Goal: Information Seeking & Learning: Learn about a topic

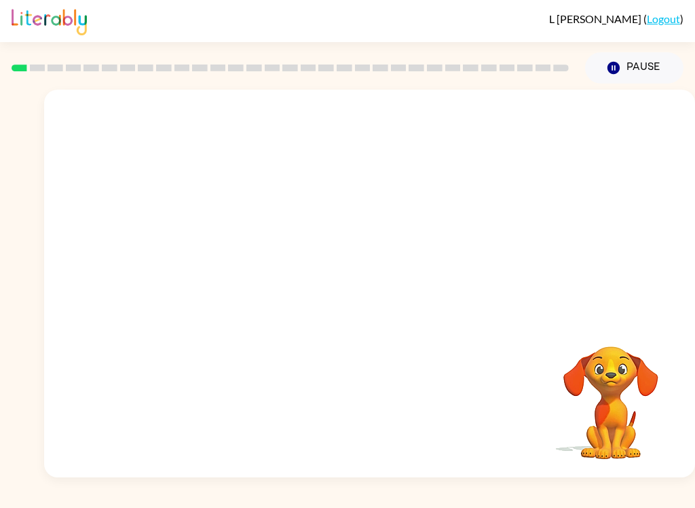
click at [337, 218] on video "Your browser must support playing .mp4 files to use Literably. Please try using…" at bounding box center [369, 204] width 651 height 228
click at [375, 299] on div at bounding box center [369, 290] width 87 height 50
click at [368, 280] on div at bounding box center [369, 290] width 87 height 50
click at [357, 287] on button "button" at bounding box center [369, 290] width 87 height 50
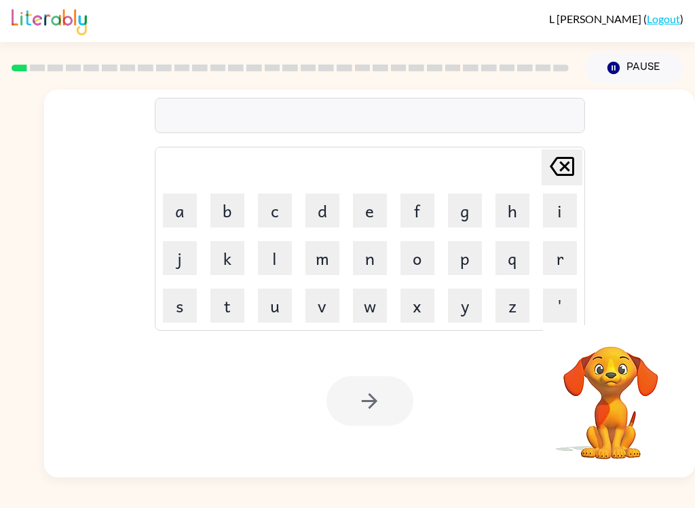
click at [220, 197] on button "b" at bounding box center [227, 210] width 34 height 34
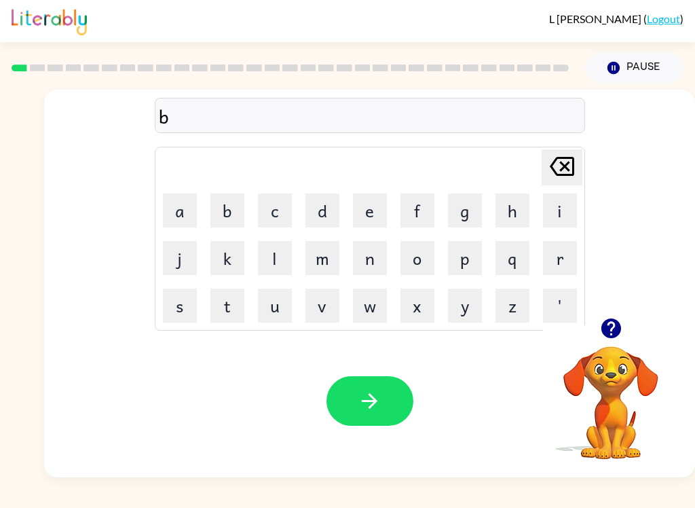
click at [419, 260] on button "o" at bounding box center [417, 258] width 34 height 34
click at [319, 217] on button "d" at bounding box center [322, 210] width 34 height 34
click at [367, 222] on button "e" at bounding box center [370, 210] width 34 height 34
click at [563, 257] on button "r" at bounding box center [560, 258] width 34 height 34
click at [373, 412] on icon "button" at bounding box center [370, 401] width 24 height 24
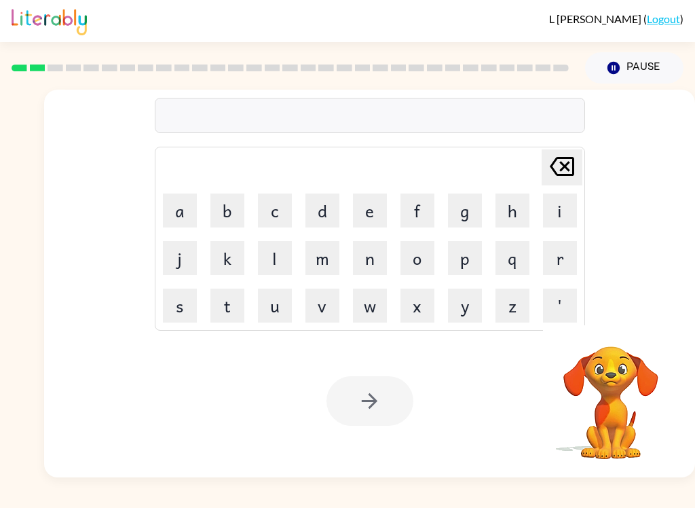
click at [563, 258] on button "r" at bounding box center [560, 258] width 34 height 34
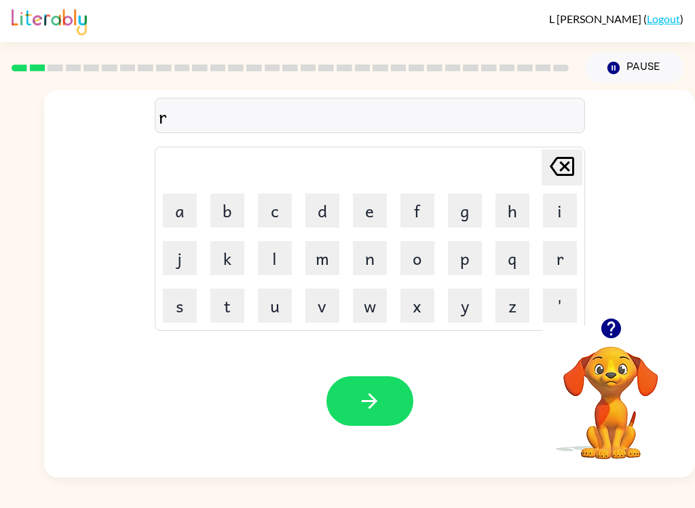
click at [416, 260] on button "o" at bounding box center [417, 258] width 34 height 34
click at [324, 200] on button "d" at bounding box center [322, 210] width 34 height 34
click at [371, 206] on button "e" at bounding box center [370, 210] width 34 height 34
click at [385, 400] on button "button" at bounding box center [369, 401] width 87 height 50
click at [636, 59] on button "Pause Pause" at bounding box center [634, 67] width 98 height 31
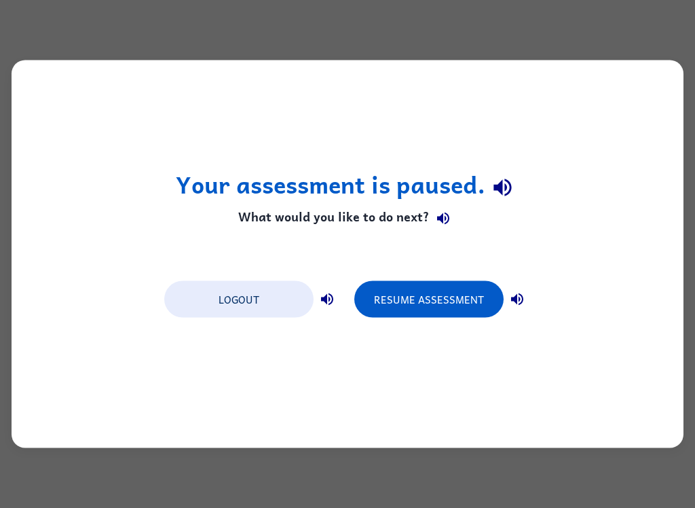
click at [272, 295] on button "Logout" at bounding box center [238, 299] width 149 height 37
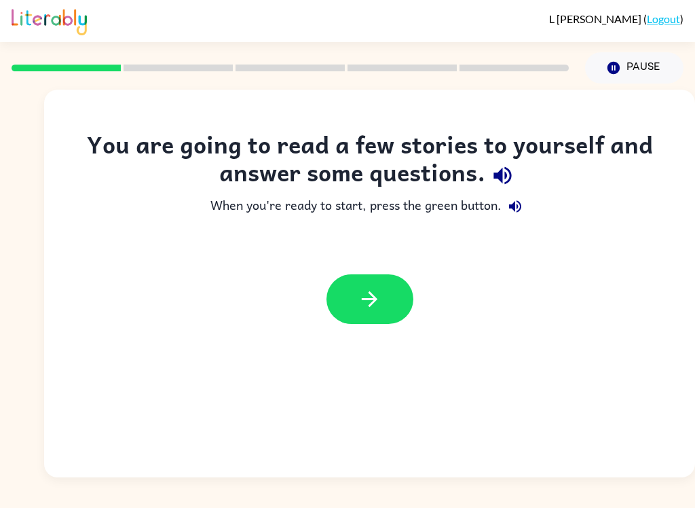
click at [378, 301] on icon "button" at bounding box center [370, 299] width 24 height 24
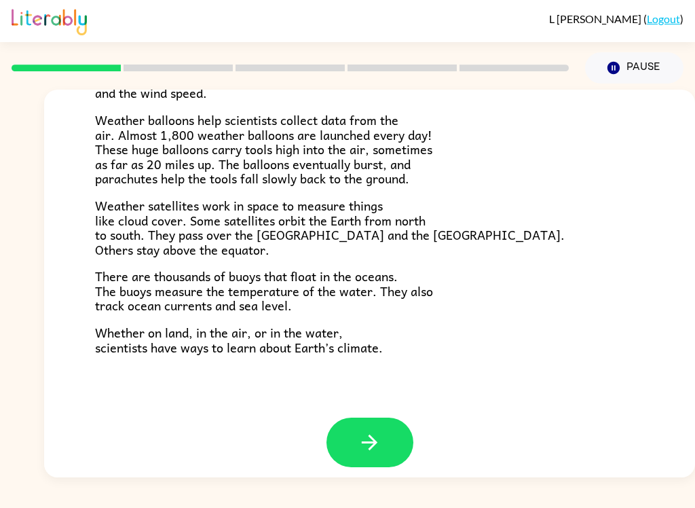
scroll to position [367, 0]
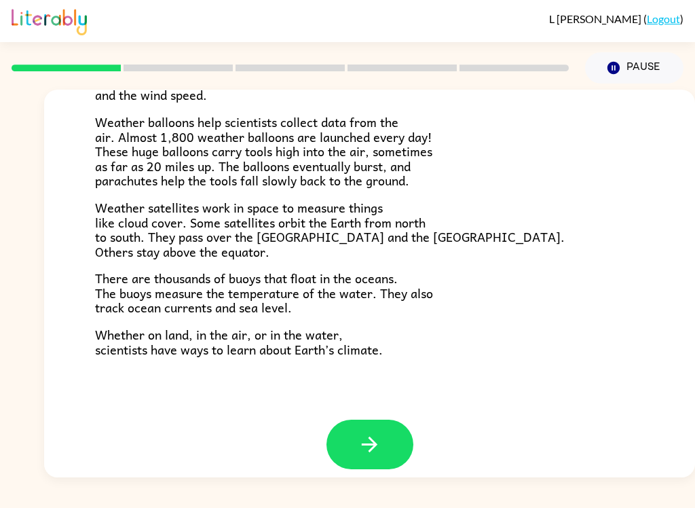
click at [396, 421] on button "button" at bounding box center [369, 444] width 87 height 50
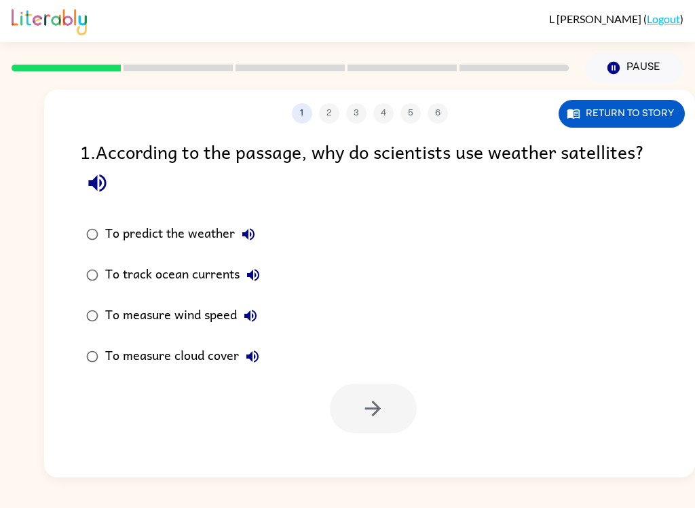
click at [626, 69] on button "Pause Pause" at bounding box center [634, 67] width 98 height 31
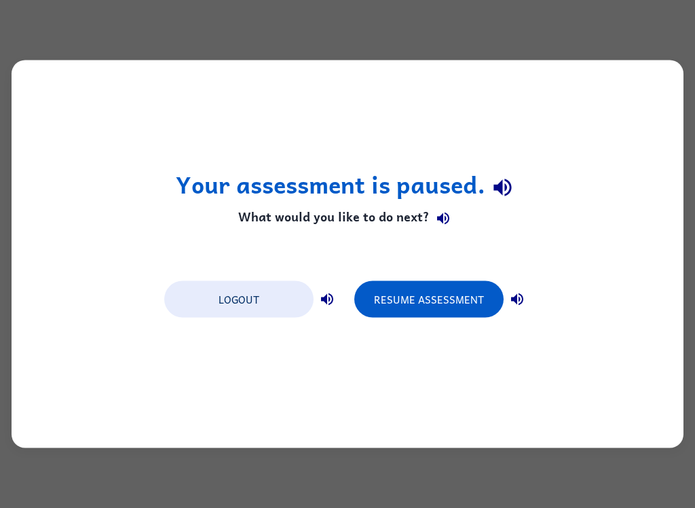
click at [284, 290] on button "Logout" at bounding box center [238, 299] width 149 height 37
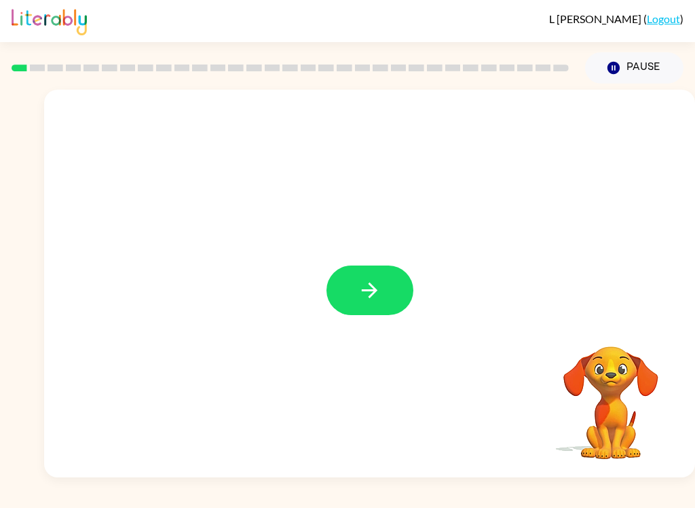
click at [380, 293] on icon "button" at bounding box center [370, 290] width 24 height 24
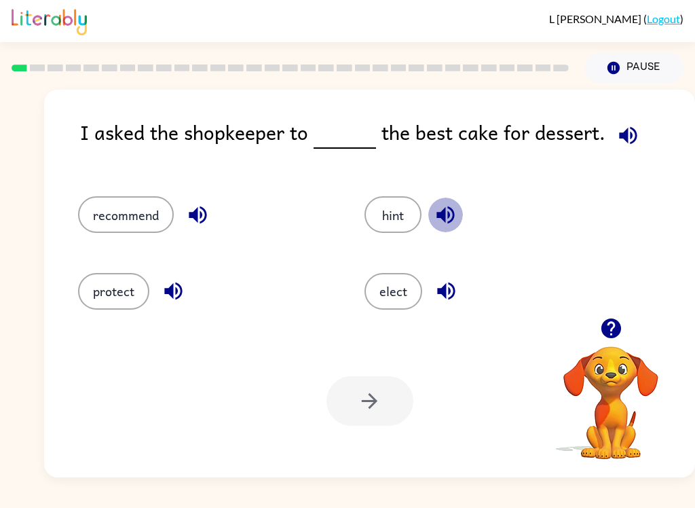
click at [442, 221] on icon "button" at bounding box center [446, 215] width 24 height 24
click at [247, 132] on div "I asked the shopkeeper to the best cake for dessert." at bounding box center [387, 143] width 615 height 52
click at [240, 128] on div "I asked the shopkeeper to the best cake for dessert." at bounding box center [387, 143] width 615 height 52
click at [239, 128] on div "I asked the shopkeeper to the best cake for dessert." at bounding box center [387, 143] width 615 height 52
click at [202, 126] on div "I asked the shopkeeper to the best cake for dessert." at bounding box center [387, 143] width 615 height 52
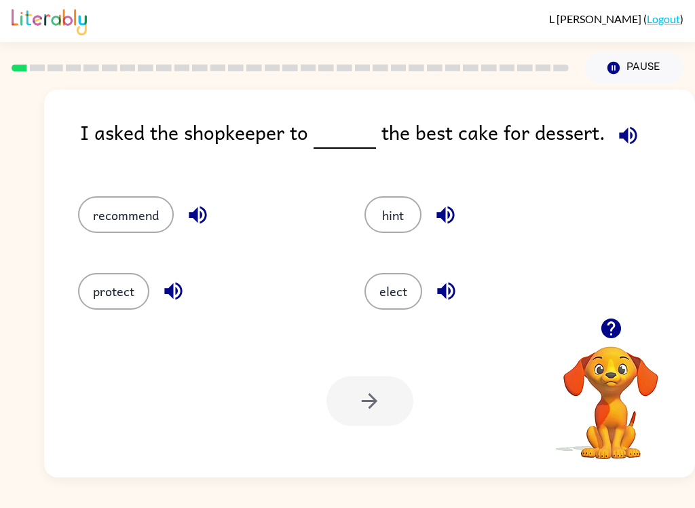
click at [202, 211] on icon "button" at bounding box center [198, 215] width 24 height 24
click at [396, 378] on div at bounding box center [369, 401] width 87 height 50
click at [390, 404] on div at bounding box center [369, 401] width 87 height 50
click at [361, 409] on div at bounding box center [369, 401] width 87 height 50
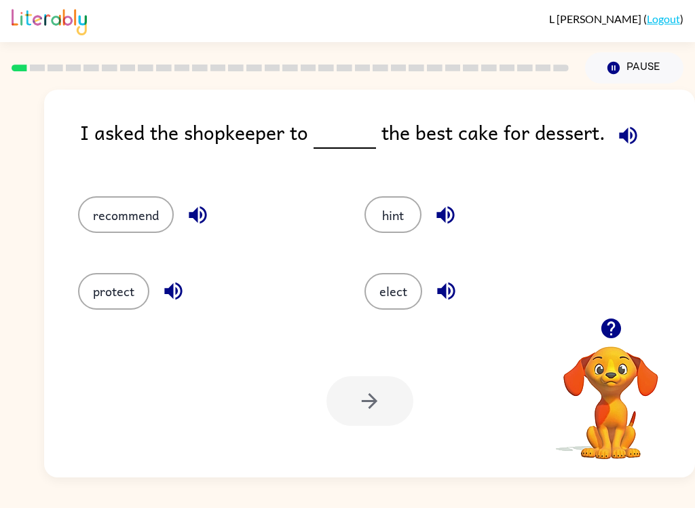
click at [381, 390] on div at bounding box center [369, 401] width 87 height 50
click at [102, 218] on button "recommend" at bounding box center [126, 214] width 96 height 37
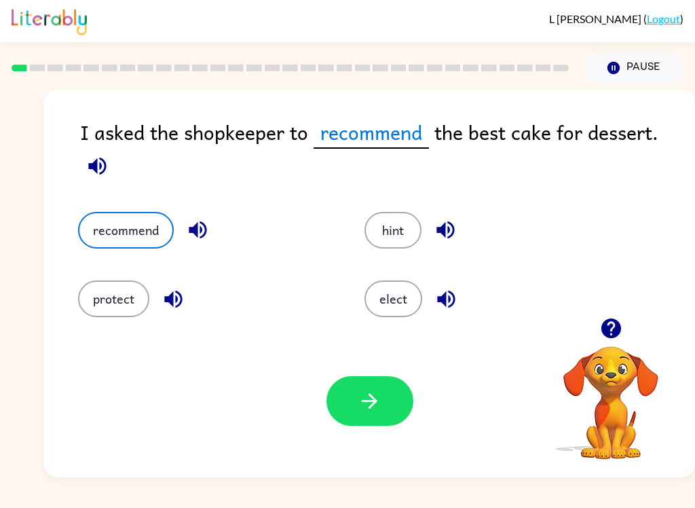
click at [373, 422] on button "button" at bounding box center [369, 401] width 87 height 50
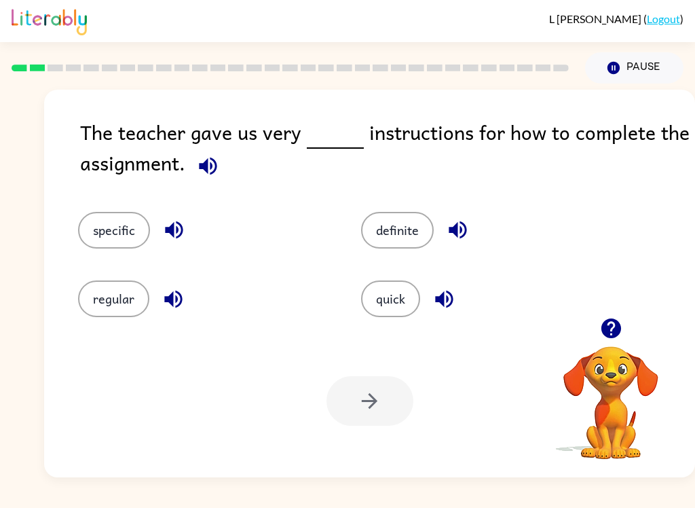
click at [210, 174] on icon "button" at bounding box center [208, 166] width 18 height 18
click at [119, 229] on button "specific" at bounding box center [114, 230] width 72 height 37
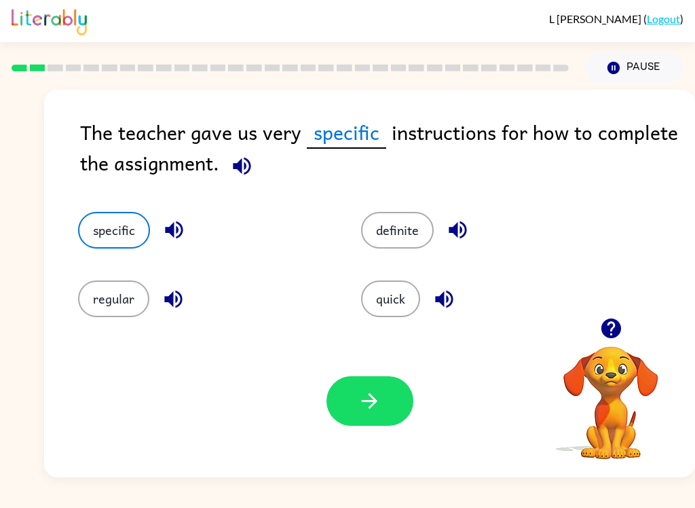
click at [379, 403] on icon "button" at bounding box center [370, 401] width 24 height 24
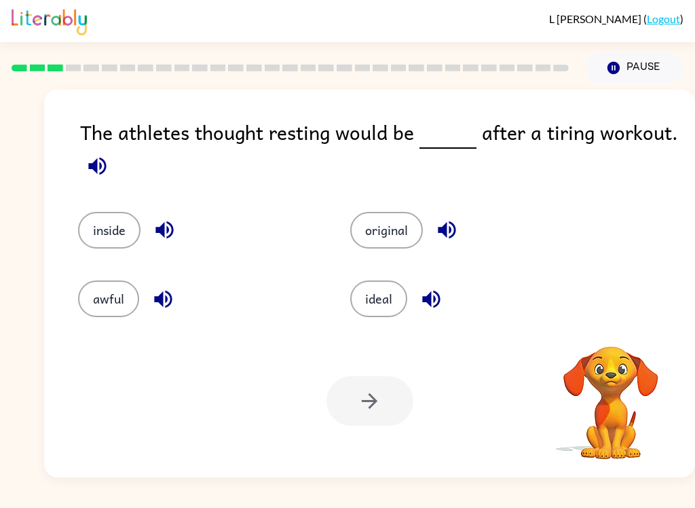
click at [97, 166] on icon "button" at bounding box center [97, 166] width 18 height 18
click at [377, 296] on button "ideal" at bounding box center [378, 298] width 57 height 37
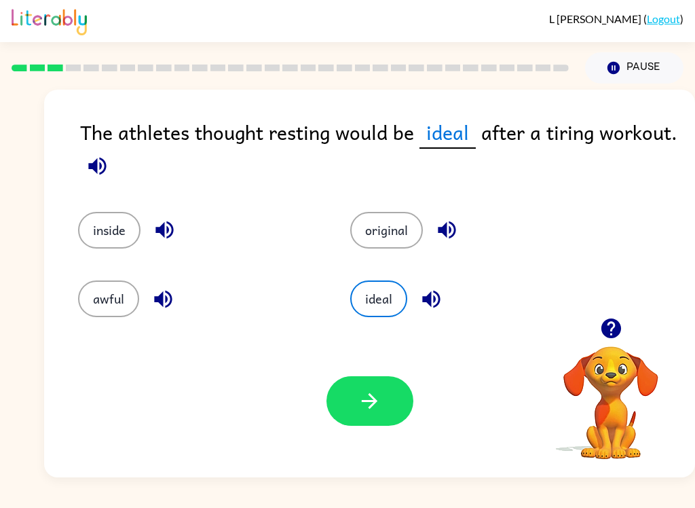
click at [390, 408] on button "button" at bounding box center [369, 401] width 87 height 50
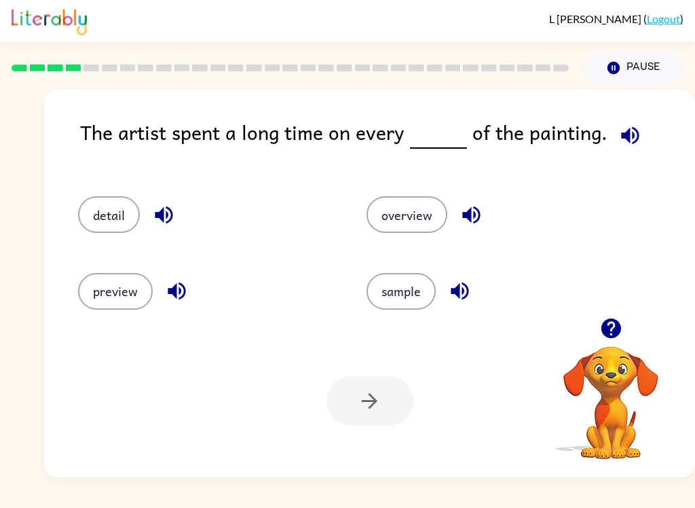
click at [616, 337] on icon "button" at bounding box center [611, 328] width 20 height 20
click at [618, 147] on icon "button" at bounding box center [630, 136] width 24 height 24
click at [152, 219] on icon "button" at bounding box center [164, 215] width 24 height 24
click at [109, 214] on button "detail" at bounding box center [109, 214] width 62 height 37
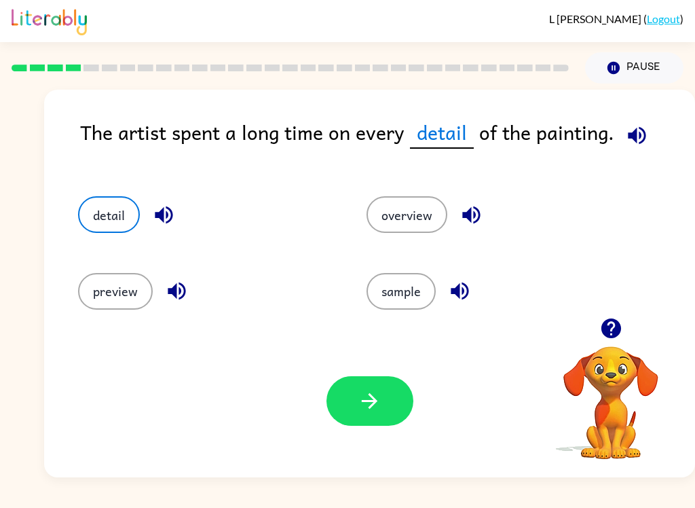
click at [372, 402] on icon "button" at bounding box center [370, 401] width 16 height 16
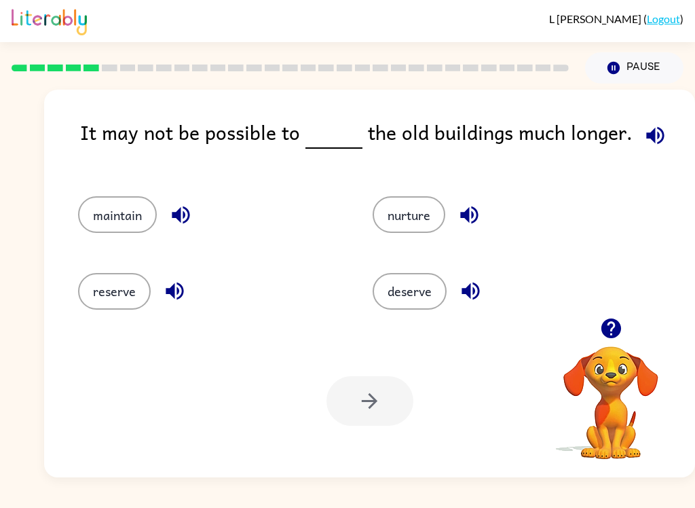
click at [607, 328] on icon "button" at bounding box center [611, 328] width 20 height 20
click at [652, 137] on icon "button" at bounding box center [655, 135] width 18 height 18
click at [106, 294] on button "reserve" at bounding box center [114, 291] width 73 height 37
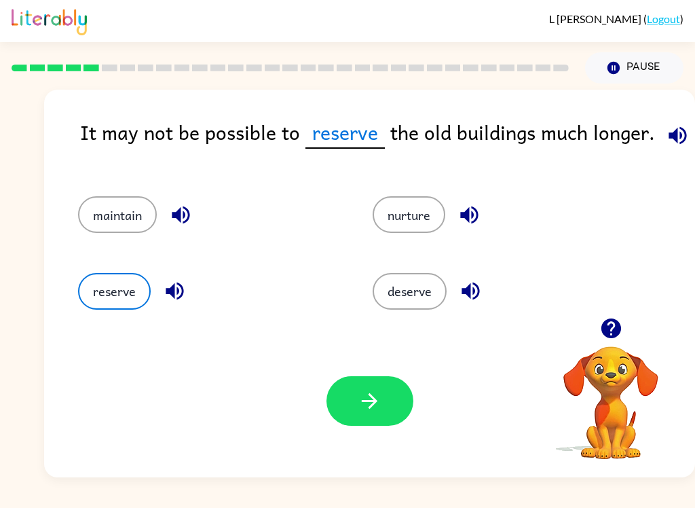
click at [359, 396] on icon "button" at bounding box center [370, 401] width 24 height 24
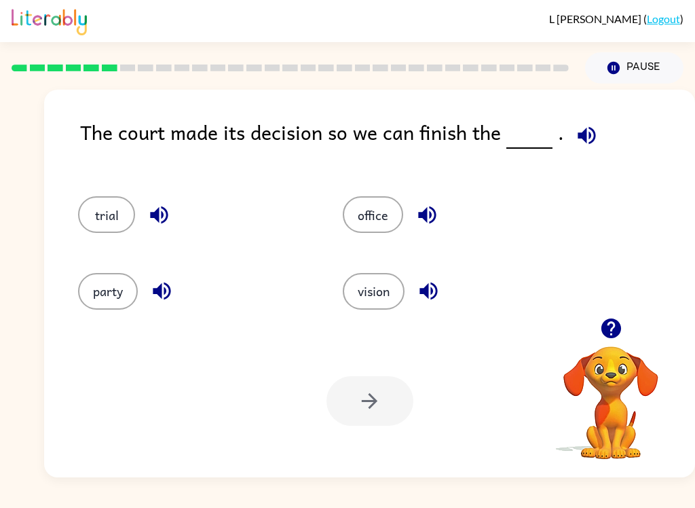
click at [586, 137] on icon "button" at bounding box center [587, 136] width 24 height 24
click at [113, 198] on button "trial" at bounding box center [106, 214] width 57 height 37
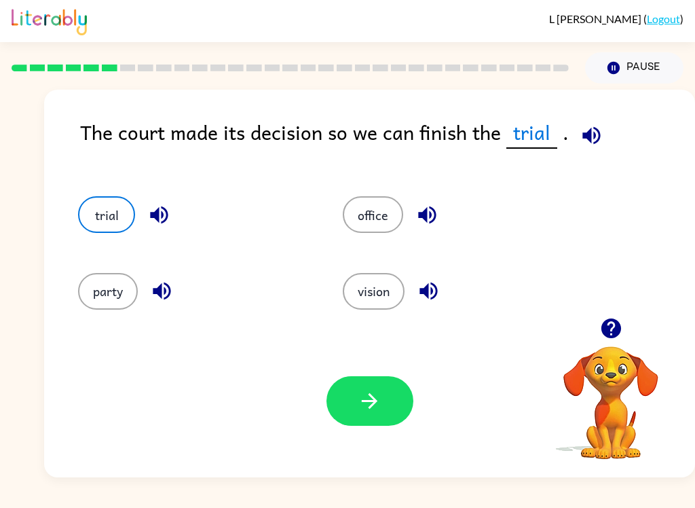
click at [113, 198] on button "trial" at bounding box center [106, 214] width 57 height 37
click at [383, 405] on button "button" at bounding box center [369, 401] width 87 height 50
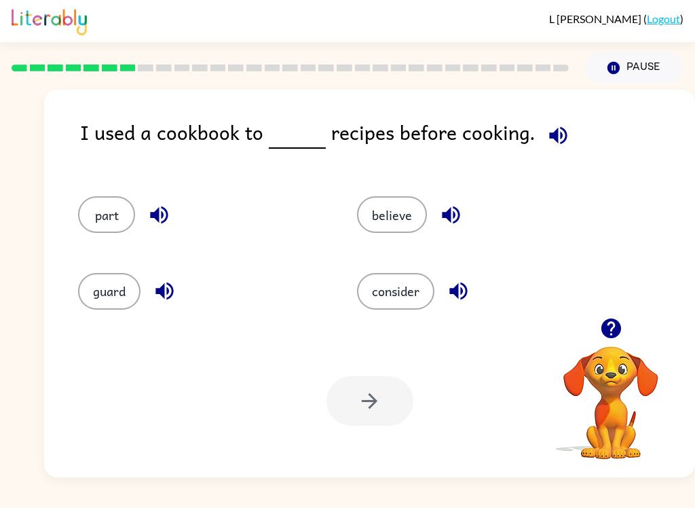
click at [563, 134] on button "button" at bounding box center [558, 135] width 35 height 35
click at [552, 119] on button "button" at bounding box center [558, 135] width 35 height 35
click at [469, 297] on icon "button" at bounding box center [459, 291] width 24 height 24
click at [398, 289] on button "consider" at bounding box center [395, 291] width 77 height 37
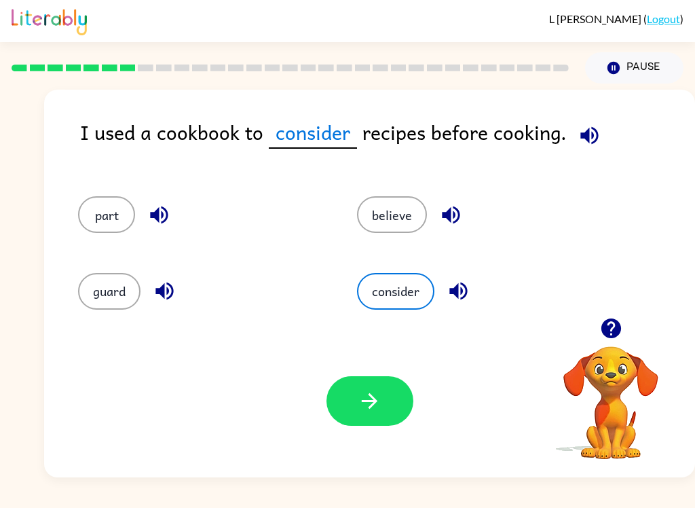
click at [360, 403] on icon "button" at bounding box center [370, 401] width 24 height 24
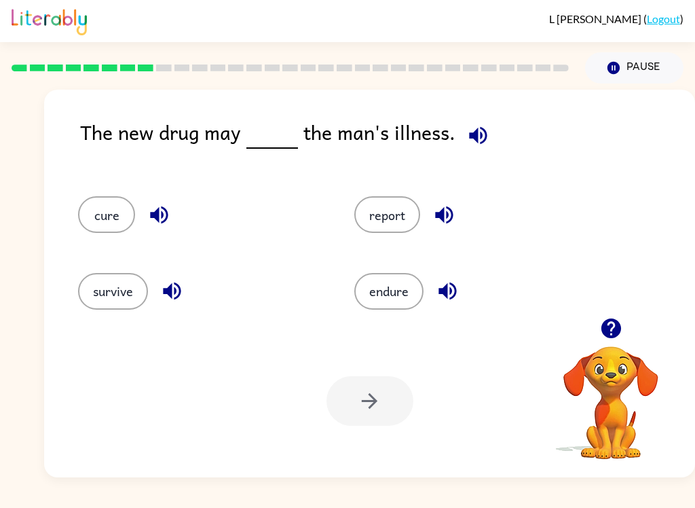
click at [471, 147] on icon "button" at bounding box center [478, 136] width 24 height 24
click at [179, 303] on icon "button" at bounding box center [172, 291] width 24 height 24
click at [178, 293] on icon "button" at bounding box center [172, 291] width 24 height 24
click at [472, 138] on icon "button" at bounding box center [478, 135] width 18 height 18
click at [180, 297] on icon "button" at bounding box center [172, 291] width 18 height 18
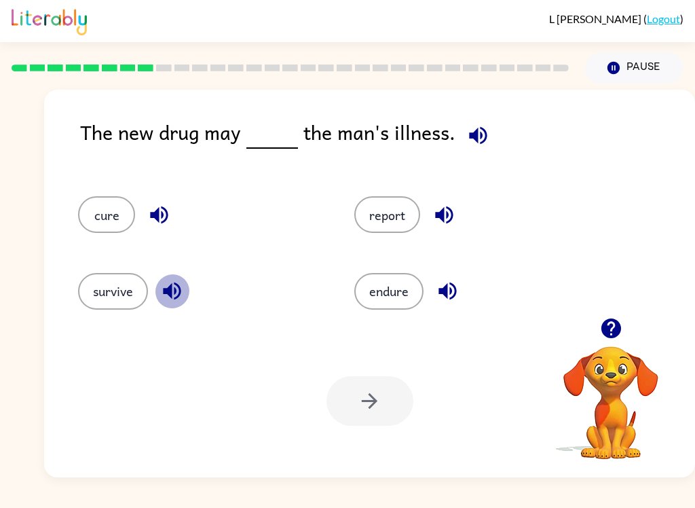
click at [169, 303] on icon "button" at bounding box center [172, 291] width 24 height 24
click at [107, 221] on button "cure" at bounding box center [106, 214] width 57 height 37
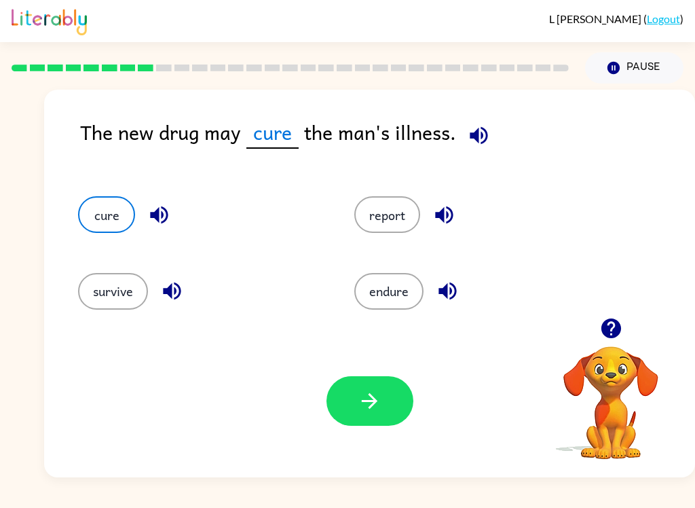
click at [387, 404] on button "button" at bounding box center [369, 401] width 87 height 50
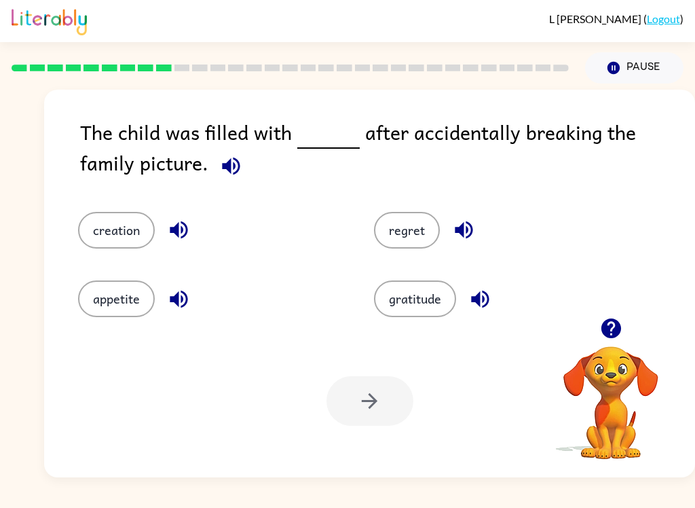
click at [219, 176] on icon "button" at bounding box center [231, 166] width 24 height 24
click at [478, 236] on button "button" at bounding box center [464, 229] width 35 height 35
click at [410, 233] on button "regret" at bounding box center [407, 230] width 66 height 37
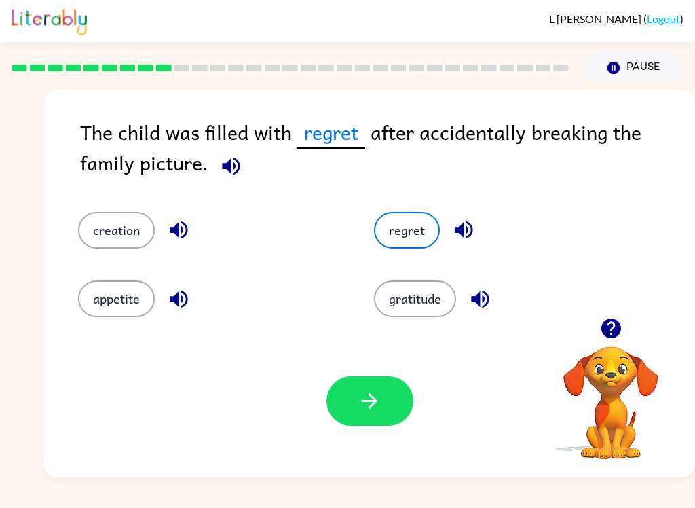
click at [187, 242] on icon "button" at bounding box center [179, 230] width 24 height 24
click at [183, 295] on icon "button" at bounding box center [179, 299] width 24 height 24
click at [483, 302] on icon "button" at bounding box center [480, 299] width 18 height 18
click at [415, 245] on button "regret" at bounding box center [407, 230] width 66 height 37
click at [383, 398] on button "button" at bounding box center [369, 401] width 87 height 50
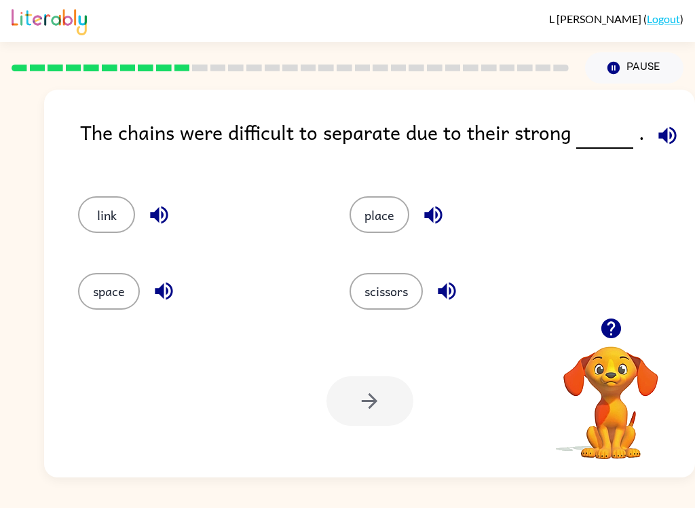
click at [440, 229] on button "button" at bounding box center [433, 215] width 35 height 35
click at [432, 224] on icon "button" at bounding box center [433, 215] width 24 height 24
click at [430, 218] on icon "button" at bounding box center [433, 215] width 18 height 18
click at [438, 219] on icon "button" at bounding box center [433, 215] width 24 height 24
click at [167, 212] on icon "button" at bounding box center [159, 215] width 18 height 18
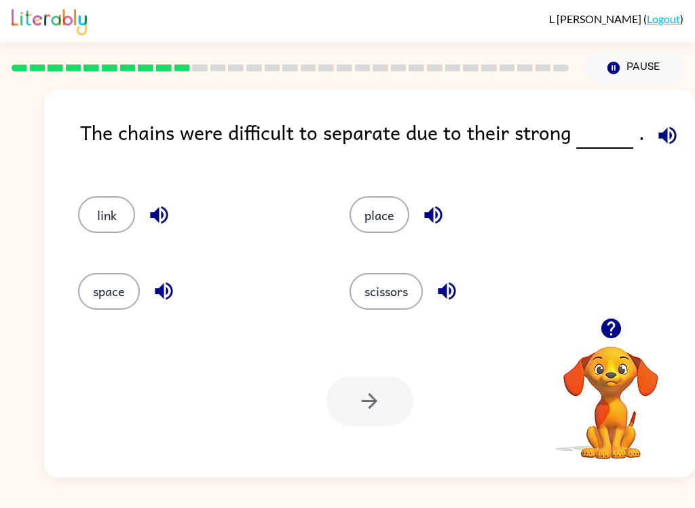
click at [168, 288] on icon "button" at bounding box center [164, 291] width 24 height 24
click at [402, 227] on button "place" at bounding box center [380, 214] width 60 height 37
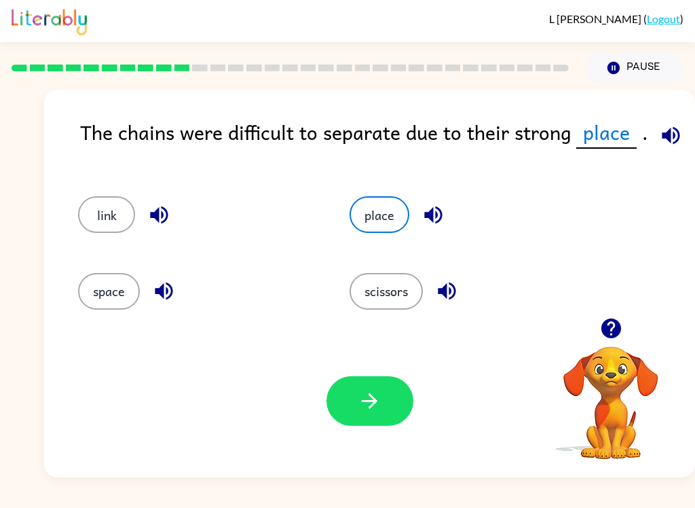
click at [463, 290] on button "button" at bounding box center [447, 291] width 35 height 35
click at [176, 294] on button "button" at bounding box center [164, 291] width 35 height 35
click at [160, 221] on icon "button" at bounding box center [159, 215] width 24 height 24
click at [669, 142] on icon "button" at bounding box center [671, 136] width 24 height 24
click at [408, 293] on button "scissors" at bounding box center [386, 291] width 73 height 37
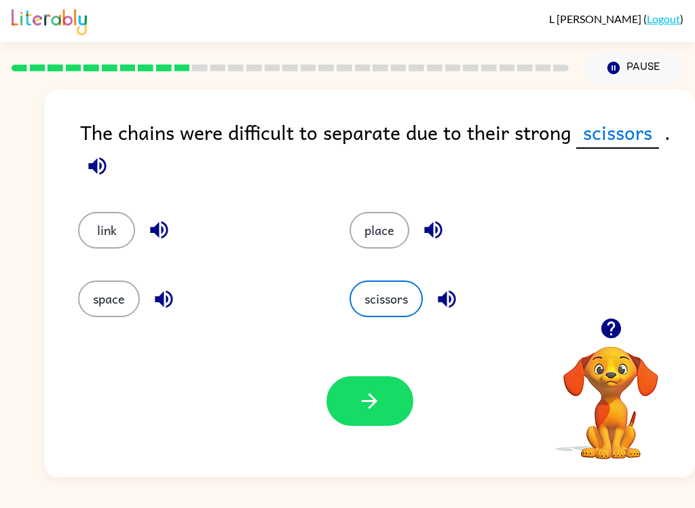
click at [169, 298] on icon "button" at bounding box center [164, 299] width 24 height 24
click at [109, 303] on button "space" at bounding box center [109, 298] width 62 height 37
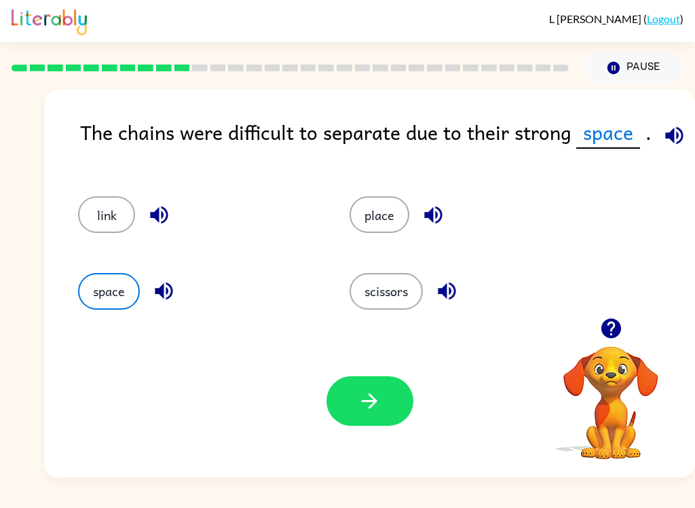
click at [375, 407] on icon "button" at bounding box center [370, 401] width 24 height 24
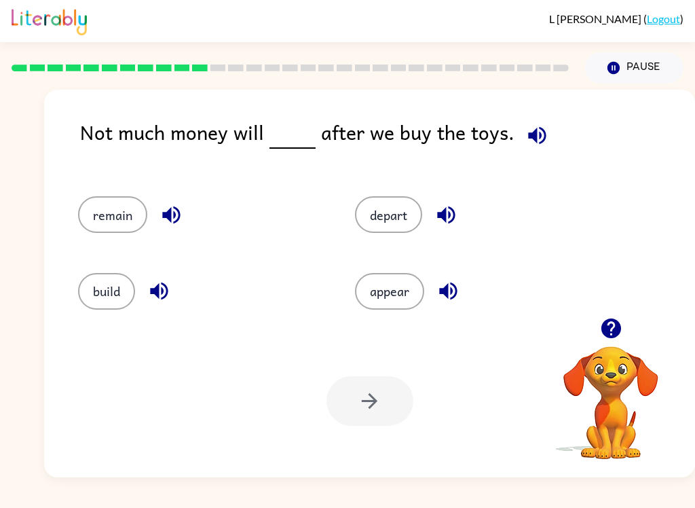
click at [525, 147] on icon "button" at bounding box center [537, 136] width 24 height 24
click at [124, 217] on button "remain" at bounding box center [112, 214] width 69 height 37
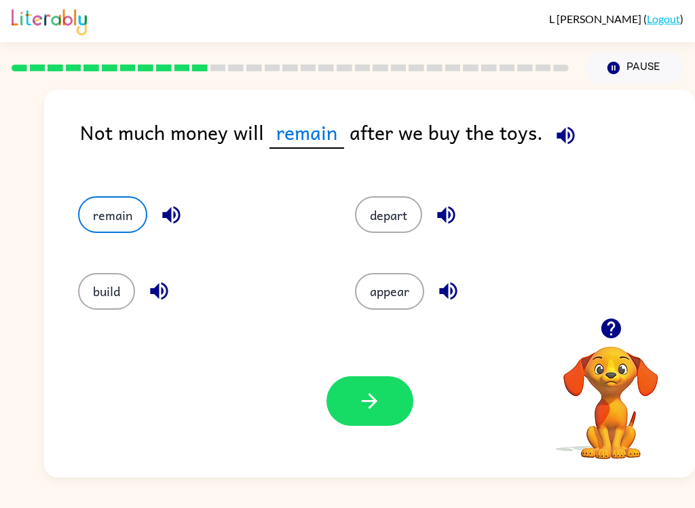
click at [379, 405] on icon "button" at bounding box center [370, 401] width 24 height 24
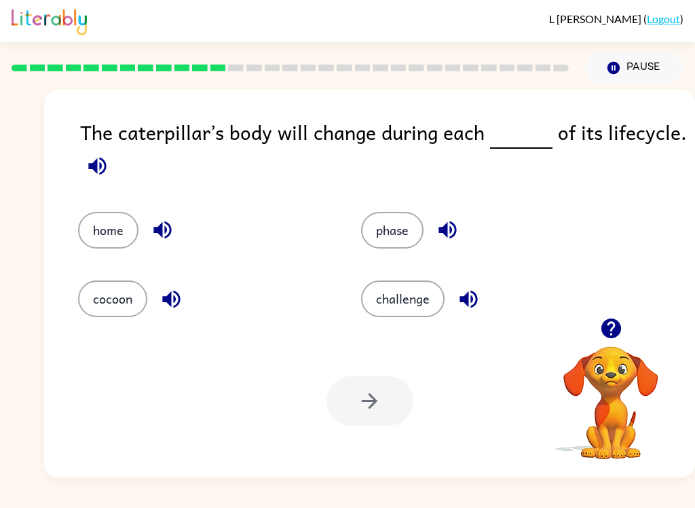
click at [94, 168] on icon "button" at bounding box center [97, 166] width 18 height 18
click at [180, 300] on icon "button" at bounding box center [171, 299] width 18 height 18
click at [452, 232] on icon "button" at bounding box center [447, 230] width 18 height 18
click at [412, 224] on button "phase" at bounding box center [392, 230] width 62 height 37
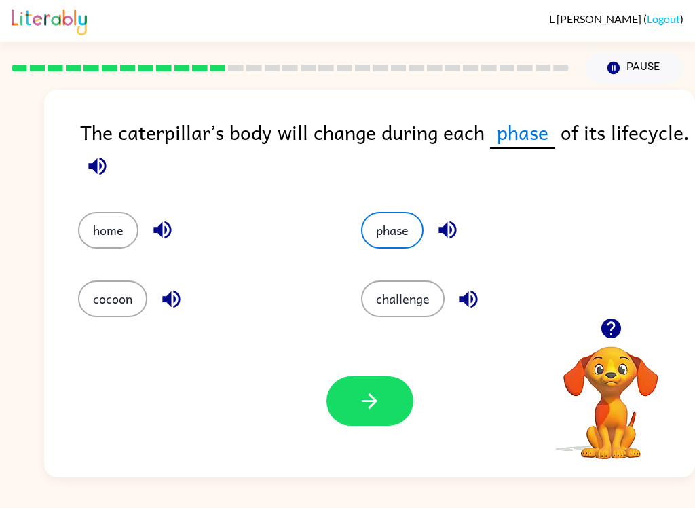
click at [388, 390] on button "button" at bounding box center [369, 401] width 87 height 50
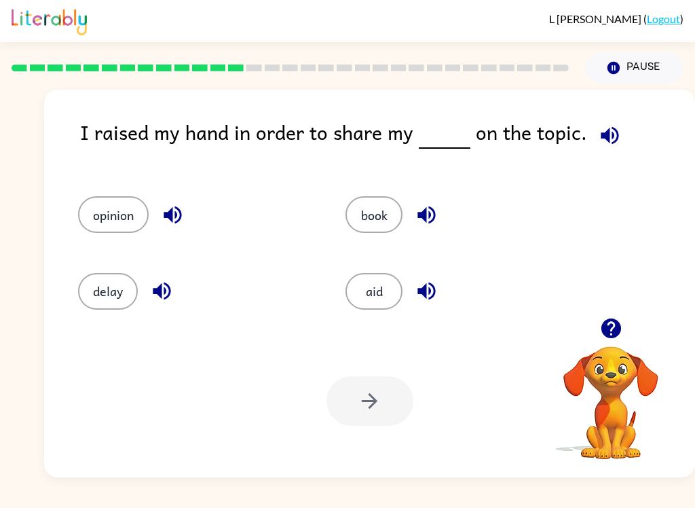
click at [616, 331] on icon "button" at bounding box center [611, 328] width 20 height 20
click at [605, 137] on icon "button" at bounding box center [610, 135] width 18 height 18
click at [375, 298] on button "aid" at bounding box center [373, 291] width 57 height 37
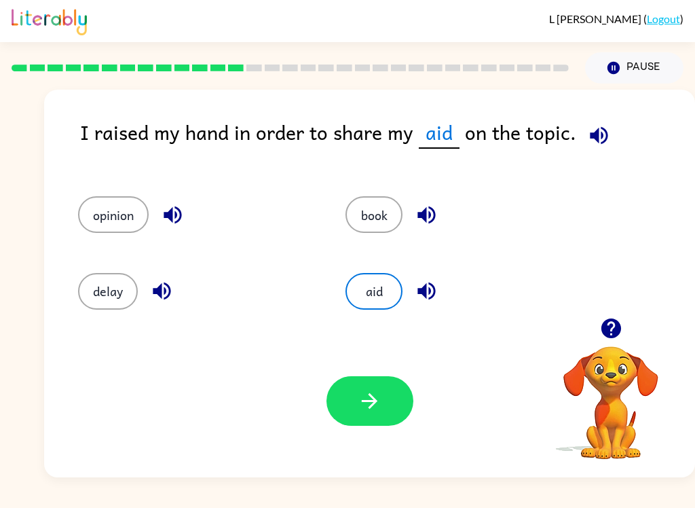
click at [434, 286] on icon "button" at bounding box center [427, 291] width 24 height 24
click at [439, 212] on button "button" at bounding box center [426, 215] width 35 height 35
click at [189, 217] on button "button" at bounding box center [172, 215] width 35 height 35
click at [115, 221] on button "opinion" at bounding box center [113, 214] width 71 height 37
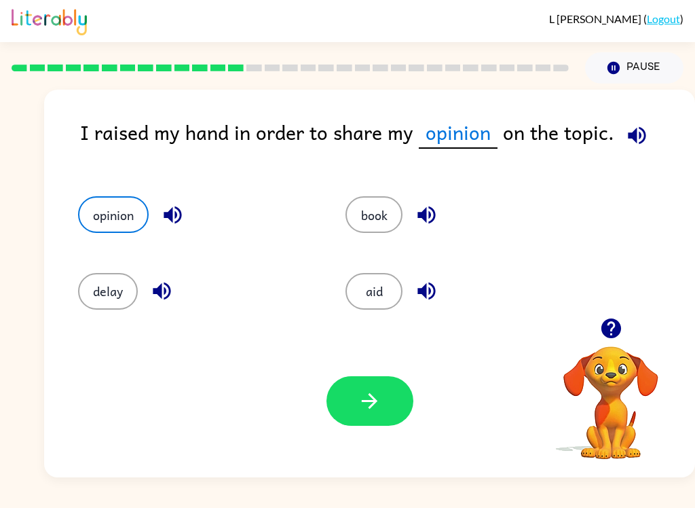
click at [380, 379] on button "button" at bounding box center [369, 401] width 87 height 50
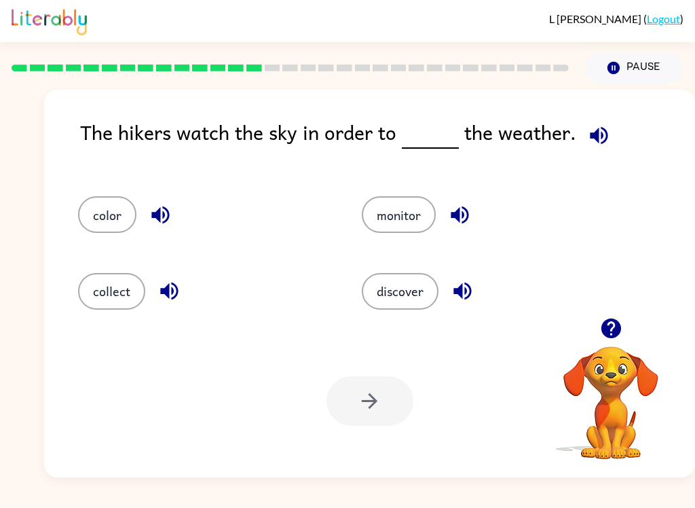
click at [601, 126] on icon "button" at bounding box center [599, 136] width 24 height 24
click at [464, 293] on icon "button" at bounding box center [463, 291] width 24 height 24
click at [459, 219] on icon "button" at bounding box center [460, 215] width 18 height 18
click at [394, 305] on button "discover" at bounding box center [400, 291] width 77 height 37
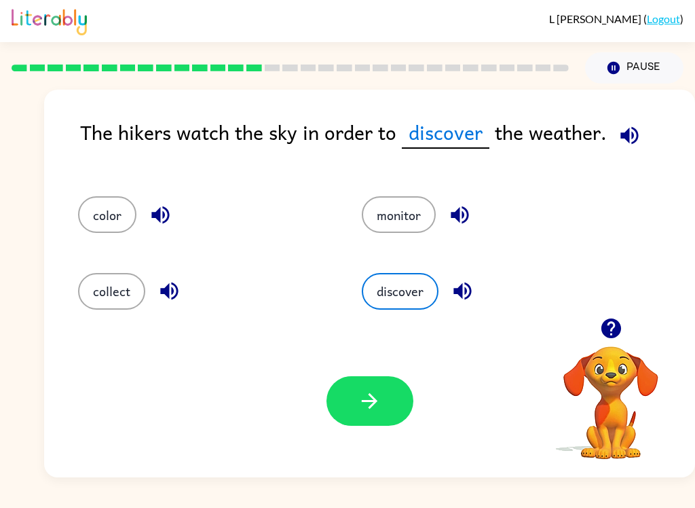
click at [392, 399] on button "button" at bounding box center [369, 401] width 87 height 50
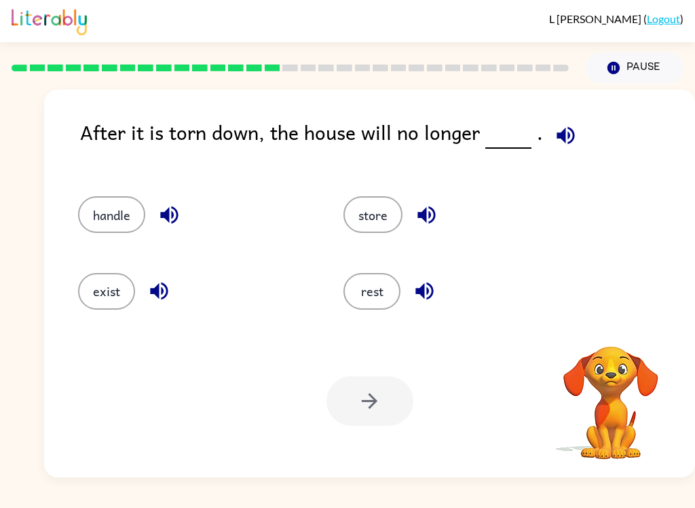
click at [565, 133] on icon "button" at bounding box center [566, 136] width 24 height 24
click at [570, 139] on icon "button" at bounding box center [566, 136] width 24 height 24
click at [169, 297] on icon "button" at bounding box center [159, 291] width 24 height 24
click at [381, 407] on div at bounding box center [369, 401] width 87 height 50
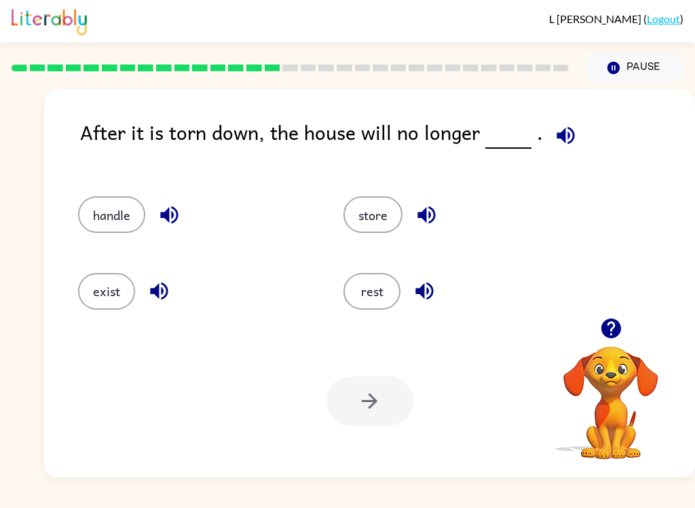
click at [110, 307] on button "exist" at bounding box center [106, 291] width 57 height 37
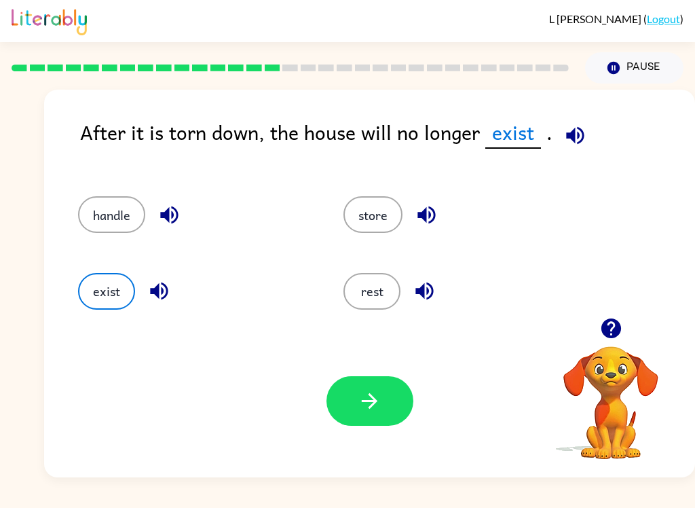
click at [375, 410] on icon "button" at bounding box center [370, 401] width 24 height 24
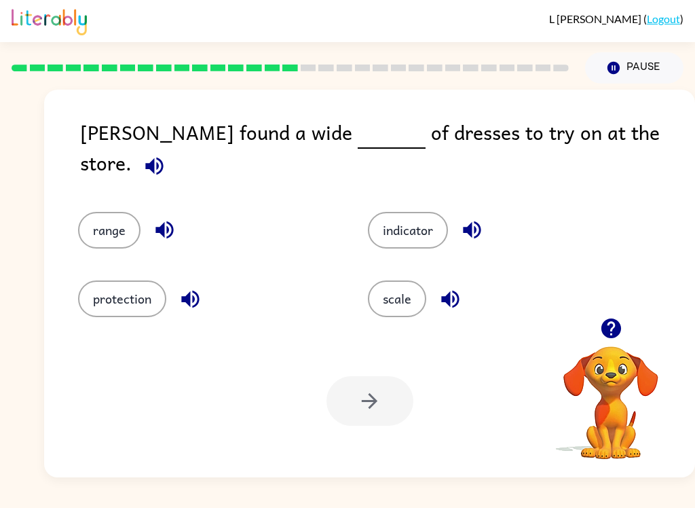
click at [172, 150] on button "button" at bounding box center [154, 166] width 35 height 35
click at [466, 295] on button "button" at bounding box center [450, 299] width 35 height 35
click at [485, 218] on button "button" at bounding box center [472, 229] width 35 height 35
click at [164, 223] on icon "button" at bounding box center [164, 230] width 18 height 18
click at [206, 293] on button "button" at bounding box center [190, 299] width 35 height 35
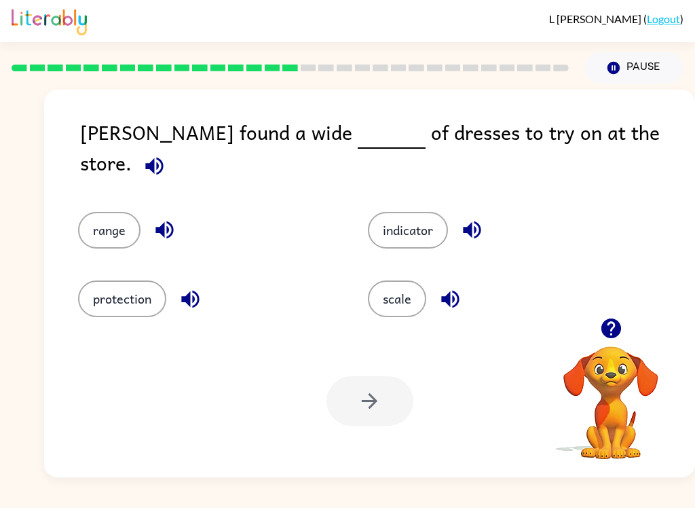
click at [115, 230] on button "range" at bounding box center [109, 230] width 62 height 37
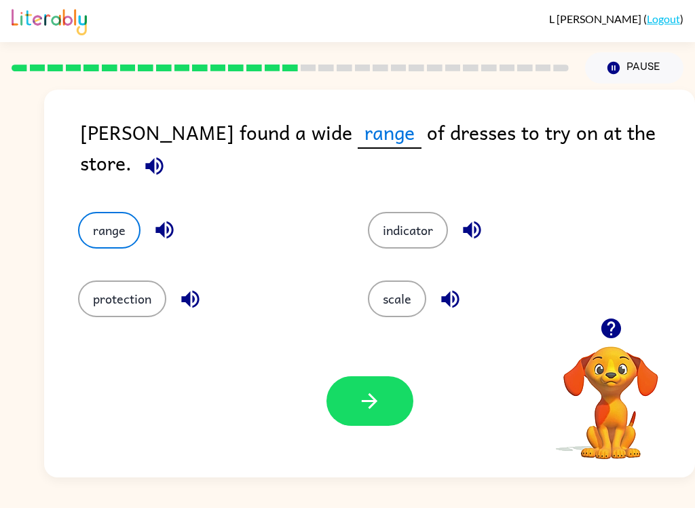
click at [379, 387] on button "button" at bounding box center [369, 401] width 87 height 50
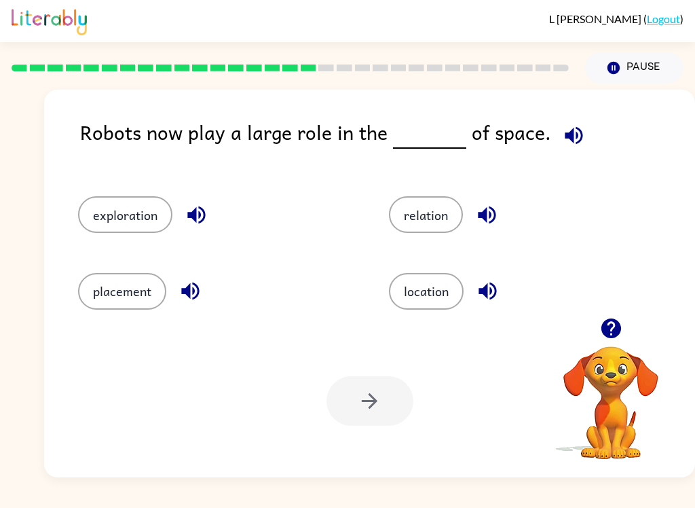
click at [588, 127] on div "Robots now play a large role in the of space." at bounding box center [387, 143] width 615 height 52
click at [577, 148] on button "button" at bounding box center [574, 135] width 35 height 35
click at [207, 214] on icon "button" at bounding box center [197, 215] width 24 height 24
click at [193, 291] on icon "button" at bounding box center [190, 291] width 18 height 18
click at [489, 296] on icon "button" at bounding box center [488, 291] width 24 height 24
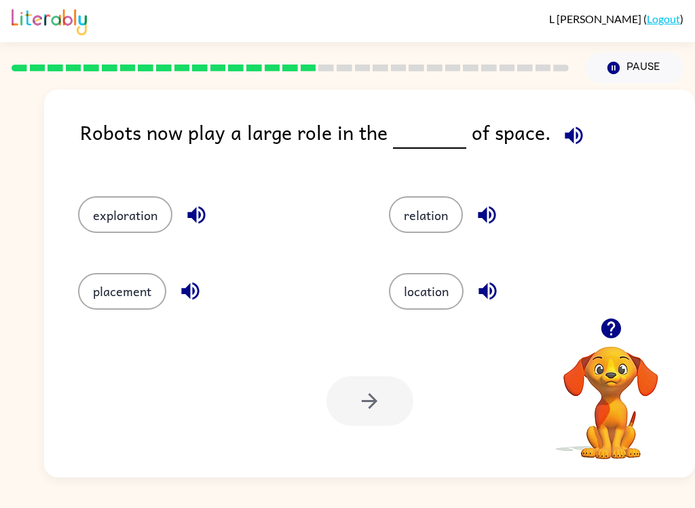
click at [493, 215] on icon "button" at bounding box center [487, 215] width 24 height 24
click at [139, 212] on button "exploration" at bounding box center [125, 214] width 94 height 37
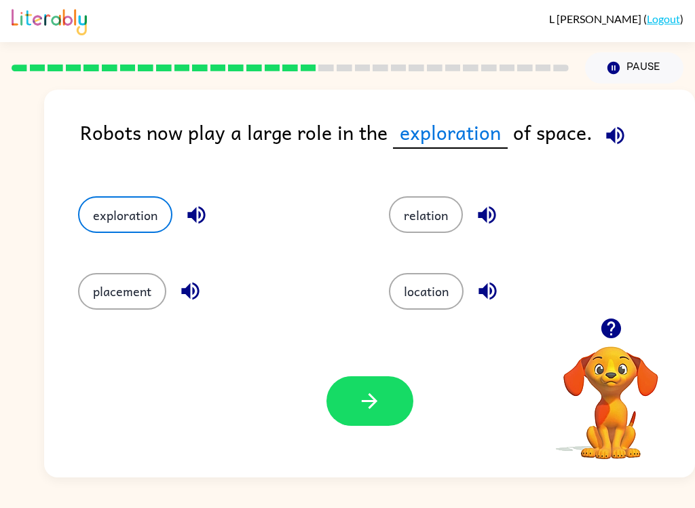
click at [371, 392] on icon "button" at bounding box center [370, 401] width 24 height 24
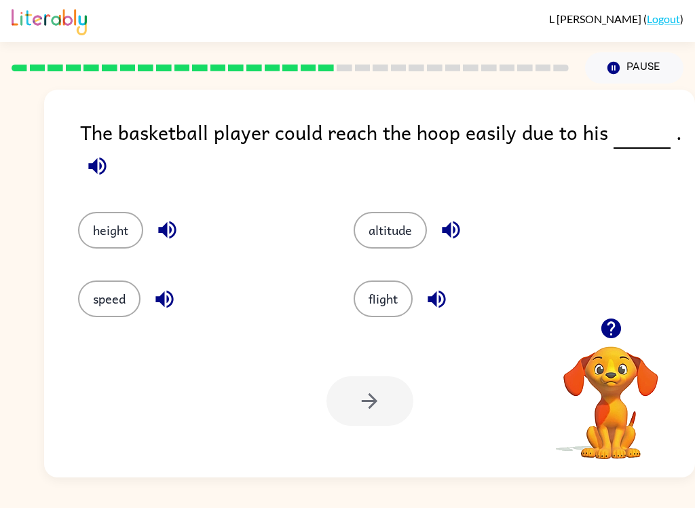
click at [106, 174] on icon "button" at bounding box center [98, 166] width 24 height 24
click at [111, 241] on button "height" at bounding box center [110, 230] width 65 height 37
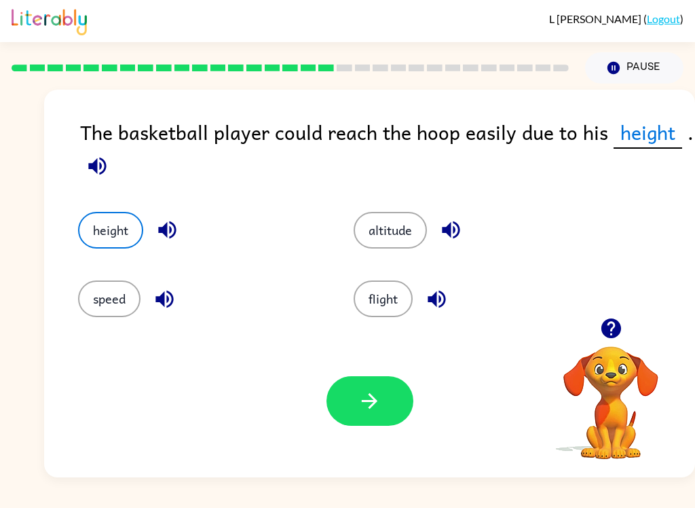
click at [358, 389] on button "button" at bounding box center [369, 401] width 87 height 50
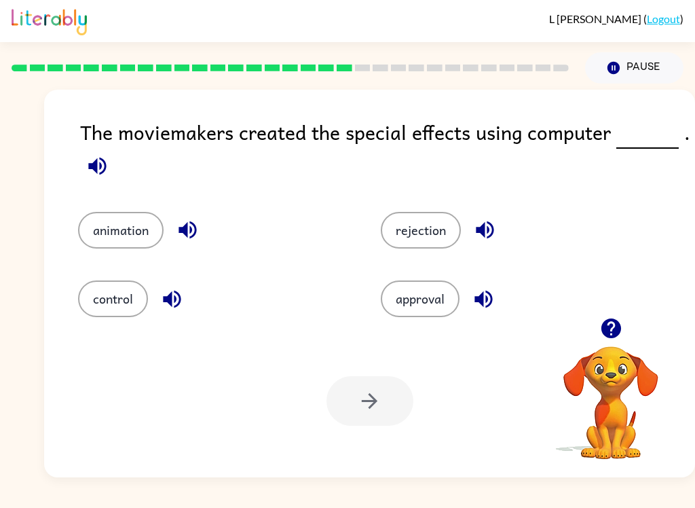
click at [367, 398] on div at bounding box center [369, 401] width 87 height 50
click at [91, 167] on icon "button" at bounding box center [97, 166] width 18 height 18
click at [493, 233] on icon "button" at bounding box center [485, 230] width 18 height 18
click at [497, 305] on button "button" at bounding box center [483, 299] width 35 height 35
click at [198, 231] on icon "button" at bounding box center [188, 230] width 24 height 24
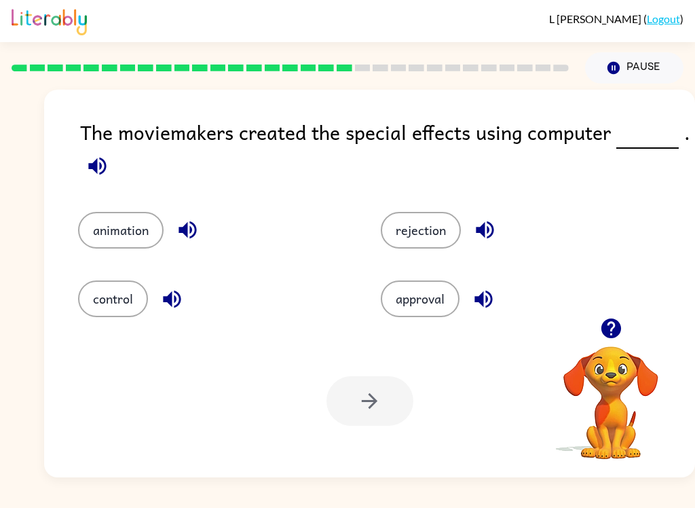
click at [186, 307] on button "button" at bounding box center [172, 299] width 35 height 35
click at [117, 248] on button "animation" at bounding box center [121, 230] width 86 height 37
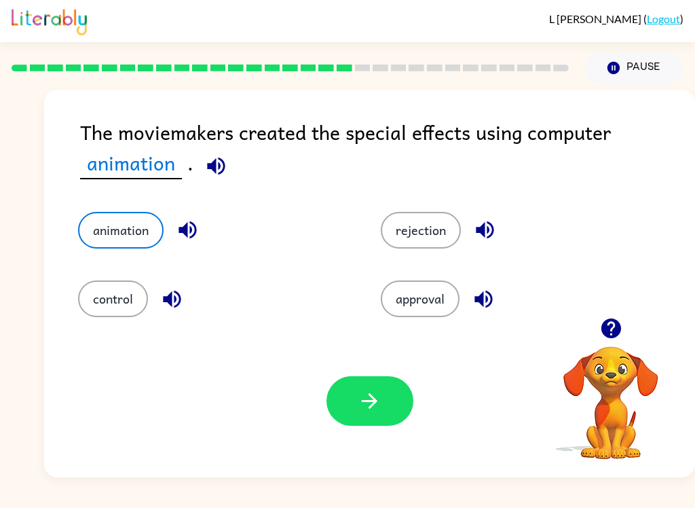
click at [366, 377] on button "button" at bounding box center [369, 401] width 87 height 50
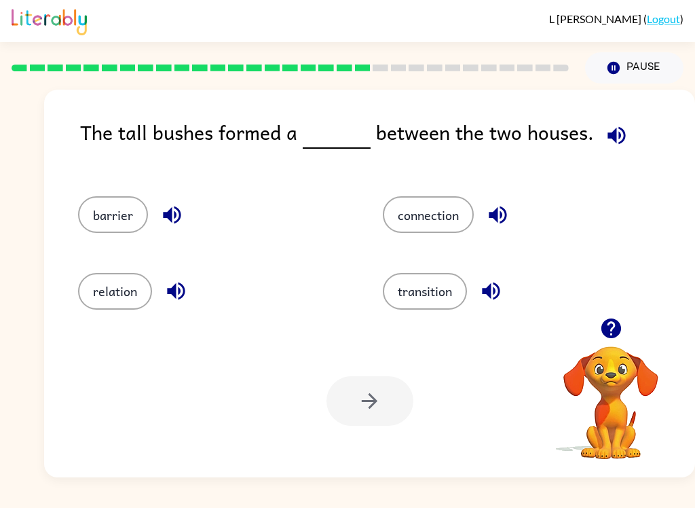
click at [618, 126] on icon "button" at bounding box center [617, 136] width 24 height 24
click at [170, 215] on icon "button" at bounding box center [172, 215] width 18 height 18
click at [174, 295] on icon "button" at bounding box center [176, 291] width 18 height 18
click at [514, 214] on button "button" at bounding box center [498, 215] width 35 height 35
click at [500, 292] on icon "button" at bounding box center [491, 291] width 18 height 18
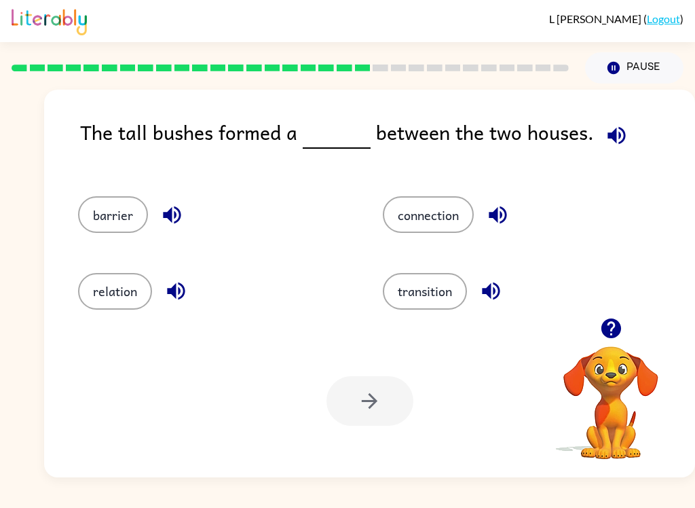
click at [131, 290] on button "relation" at bounding box center [115, 291] width 74 height 37
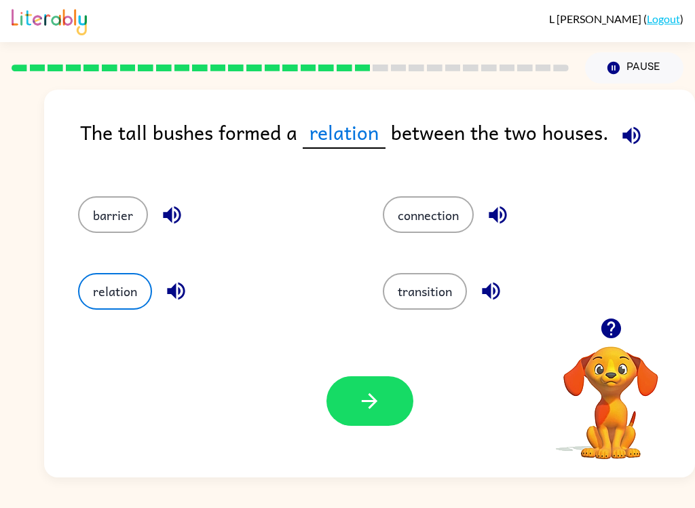
click at [126, 221] on button "barrier" at bounding box center [113, 214] width 70 height 37
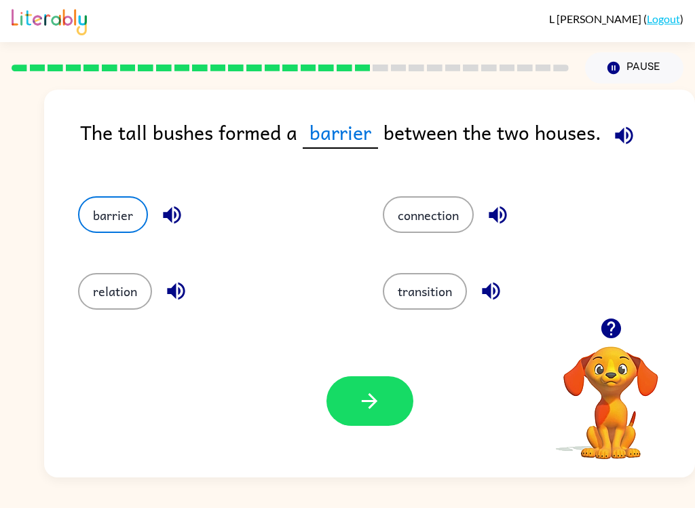
click at [391, 397] on button "button" at bounding box center [369, 401] width 87 height 50
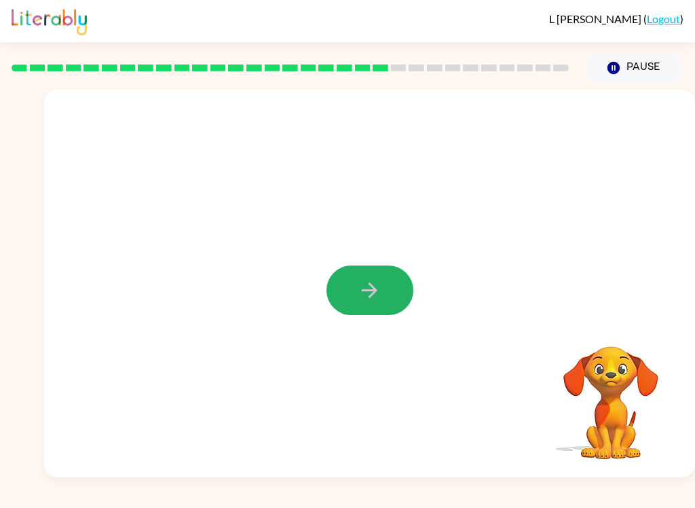
click at [363, 292] on icon "button" at bounding box center [370, 290] width 24 height 24
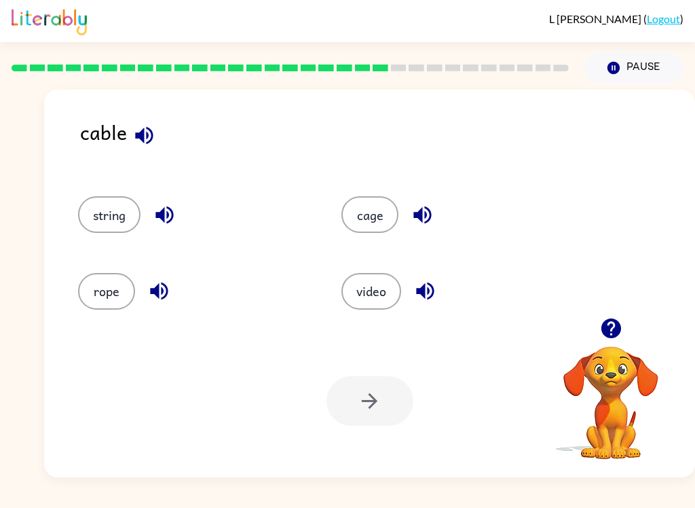
click at [366, 291] on button "video" at bounding box center [371, 291] width 60 height 37
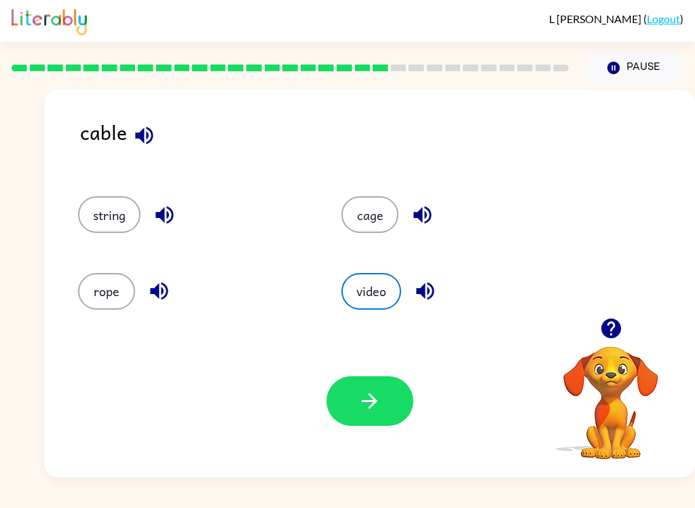
click at [337, 461] on div "Your browser must support playing .mp4 files to use Literably. Please try using…" at bounding box center [369, 400] width 651 height 153
click at [346, 414] on button "button" at bounding box center [369, 401] width 87 height 50
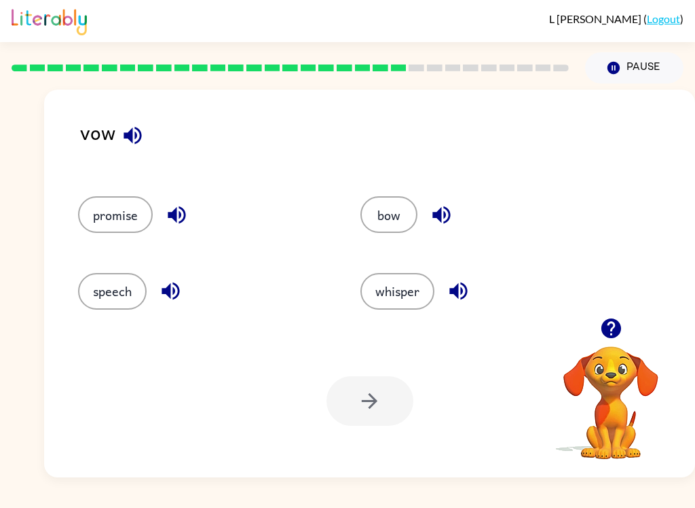
click at [134, 122] on button "button" at bounding box center [132, 135] width 35 height 35
click at [350, 400] on div at bounding box center [369, 401] width 87 height 50
click at [115, 309] on button "speech" at bounding box center [112, 291] width 69 height 37
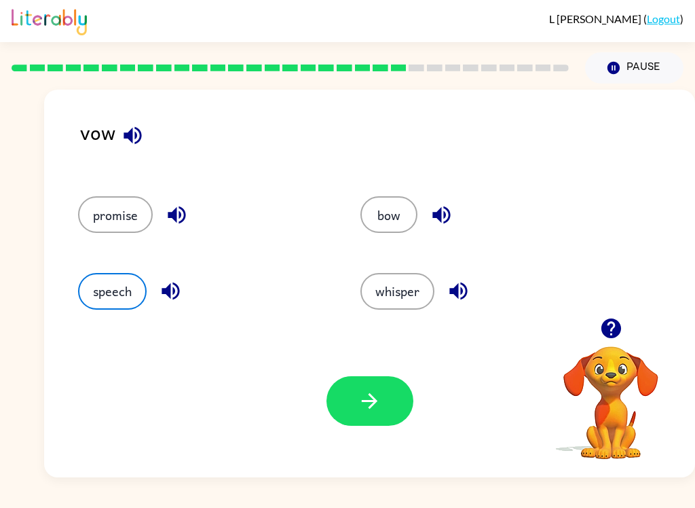
click at [109, 307] on button "speech" at bounding box center [112, 291] width 69 height 37
click at [350, 411] on button "button" at bounding box center [369, 401] width 87 height 50
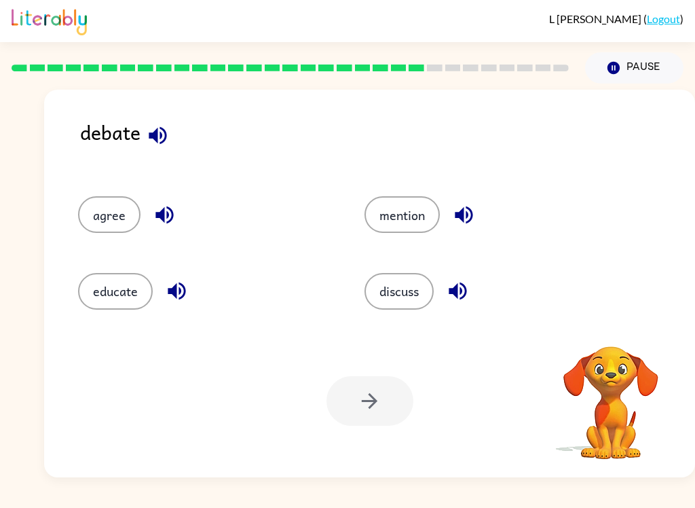
click at [151, 138] on icon "button" at bounding box center [158, 135] width 18 height 18
click at [153, 140] on icon "button" at bounding box center [158, 135] width 18 height 18
click at [405, 295] on button "discuss" at bounding box center [398, 291] width 69 height 37
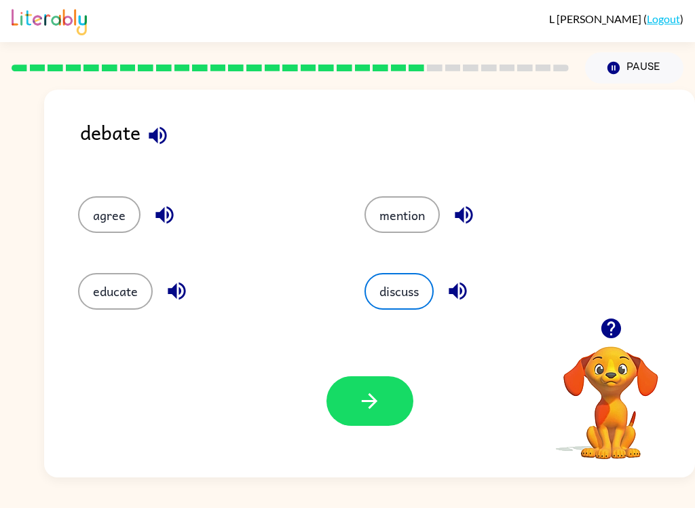
click at [375, 411] on icon "button" at bounding box center [370, 401] width 24 height 24
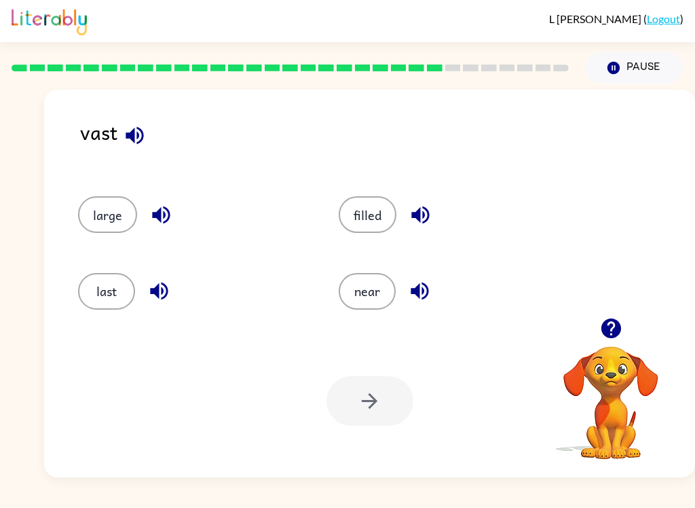
click at [140, 137] on icon "button" at bounding box center [135, 136] width 24 height 24
click at [112, 191] on div "large" at bounding box center [182, 208] width 261 height 76
click at [107, 233] on button "large" at bounding box center [107, 214] width 59 height 37
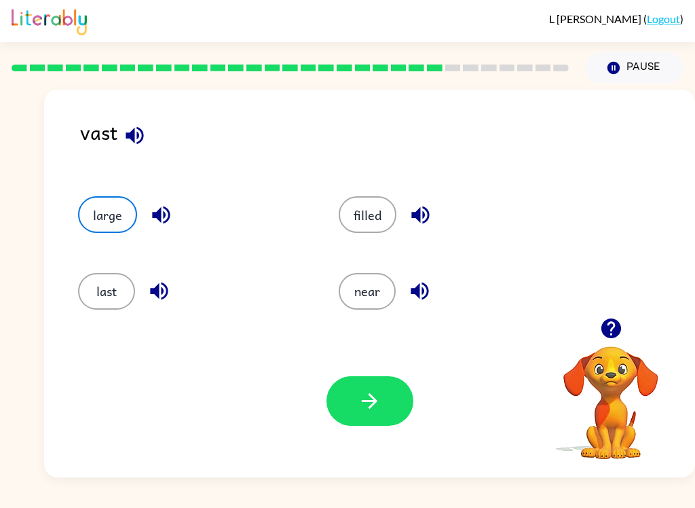
click at [404, 395] on button "button" at bounding box center [369, 401] width 87 height 50
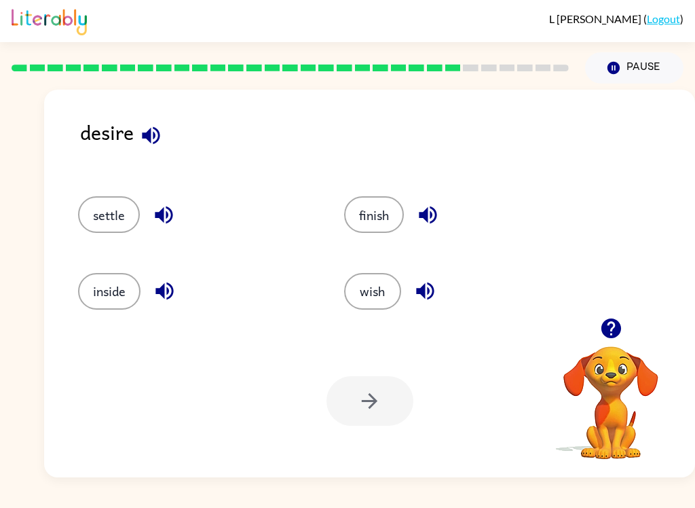
click at [160, 136] on icon "button" at bounding box center [151, 136] width 24 height 24
click at [388, 294] on button "wish" at bounding box center [372, 291] width 57 height 37
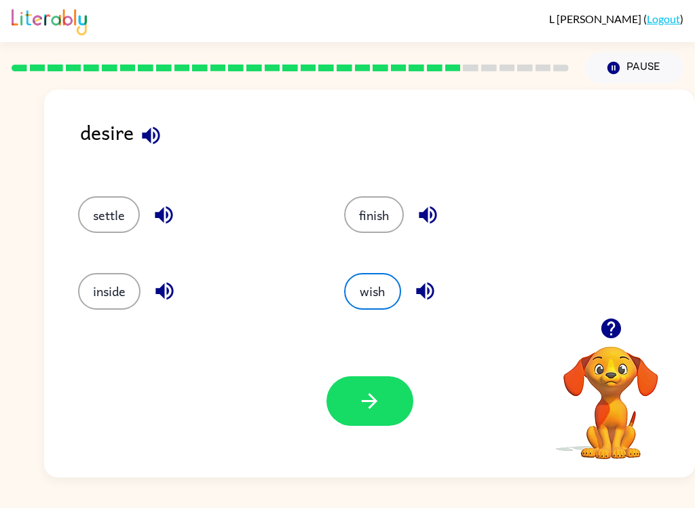
click at [379, 398] on icon "button" at bounding box center [370, 401] width 24 height 24
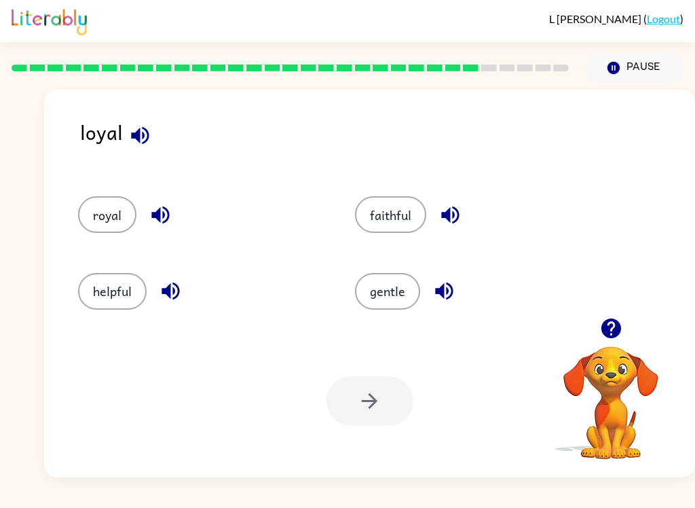
click at [118, 121] on div "loyal" at bounding box center [387, 143] width 615 height 52
click at [123, 130] on button "button" at bounding box center [140, 135] width 35 height 35
click at [394, 229] on button "faithful" at bounding box center [390, 214] width 71 height 37
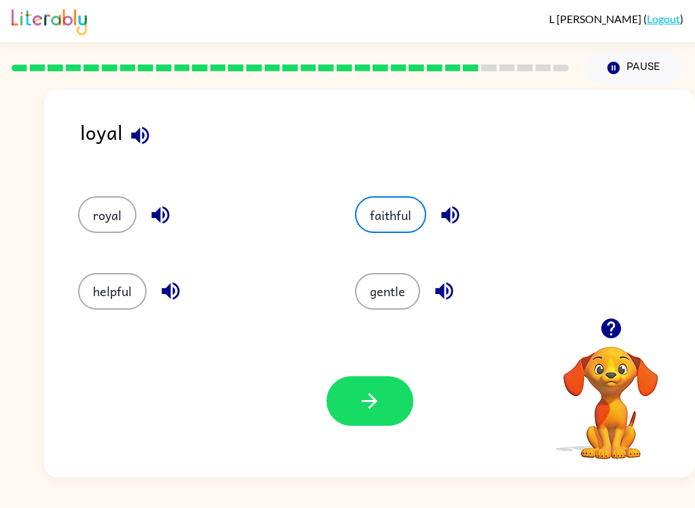
click at [378, 396] on icon "button" at bounding box center [370, 401] width 24 height 24
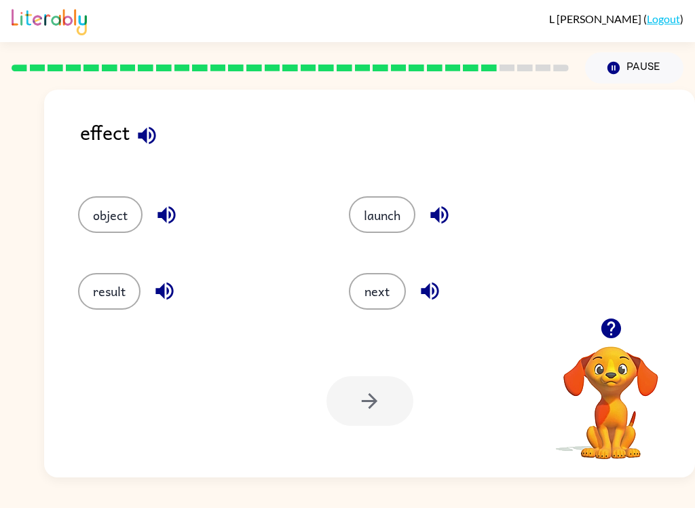
click at [171, 125] on div "effect" at bounding box center [387, 143] width 615 height 52
click at [152, 142] on icon "button" at bounding box center [147, 135] width 18 height 18
click at [109, 293] on button "result" at bounding box center [109, 291] width 62 height 37
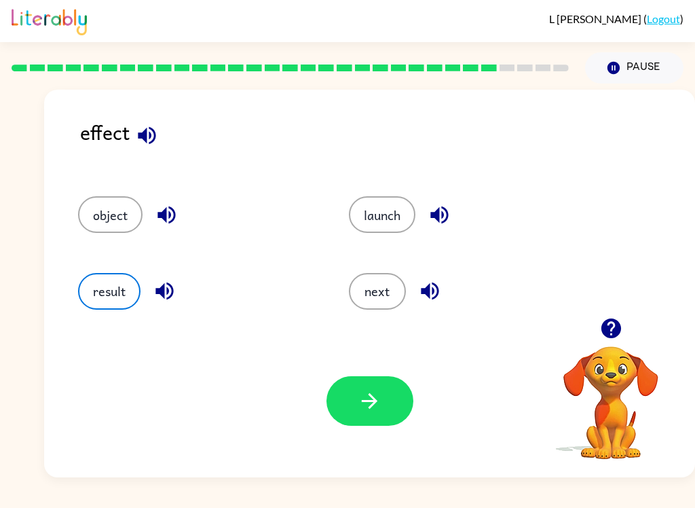
click at [383, 402] on button "button" at bounding box center [369, 401] width 87 height 50
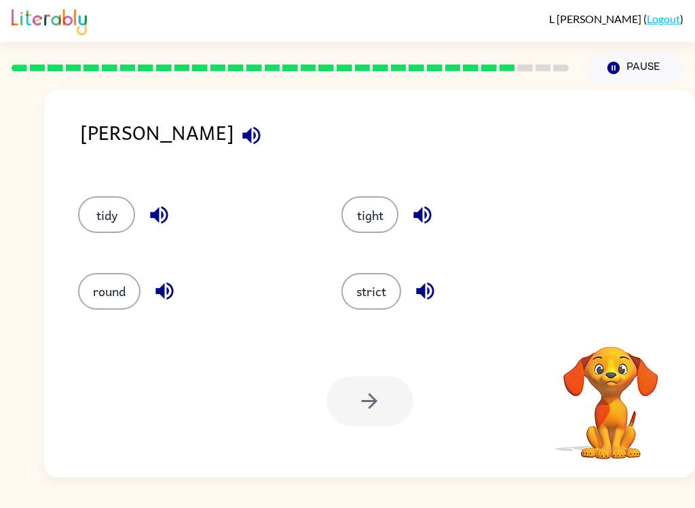
click at [234, 124] on button "button" at bounding box center [251, 135] width 35 height 35
click at [240, 141] on icon "button" at bounding box center [252, 136] width 24 height 24
click at [400, 290] on button "strict" at bounding box center [371, 291] width 60 height 37
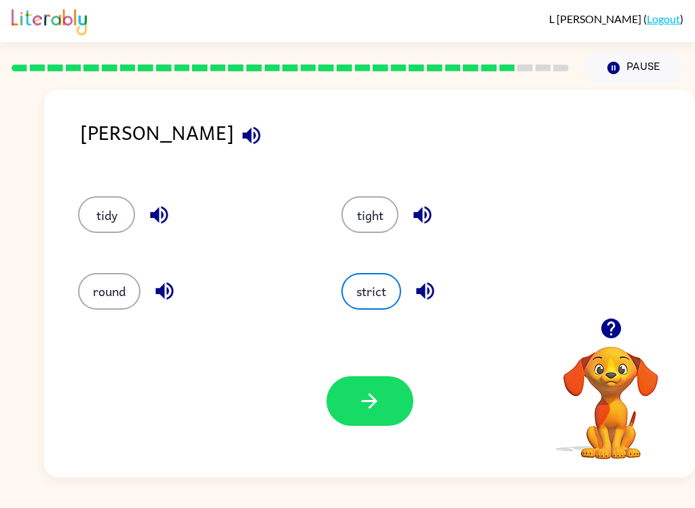
click at [390, 394] on button "button" at bounding box center [369, 401] width 87 height 50
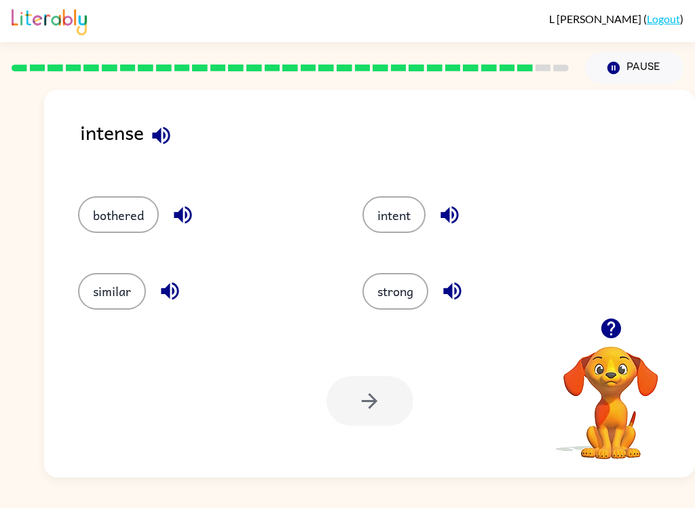
click at [162, 130] on icon "button" at bounding box center [161, 135] width 18 height 18
click at [195, 219] on button "button" at bounding box center [183, 215] width 35 height 35
click at [170, 297] on icon "button" at bounding box center [170, 291] width 18 height 18
click at [461, 220] on icon "button" at bounding box center [450, 215] width 24 height 24
click at [466, 290] on button "button" at bounding box center [452, 291] width 35 height 35
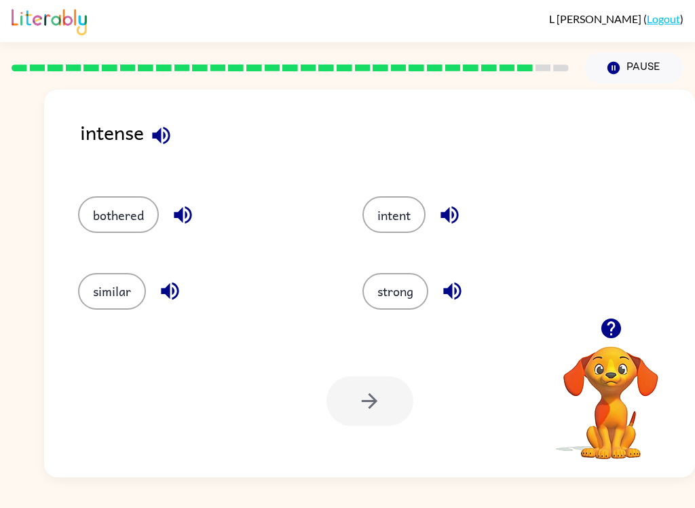
click at [416, 217] on button "intent" at bounding box center [393, 214] width 63 height 37
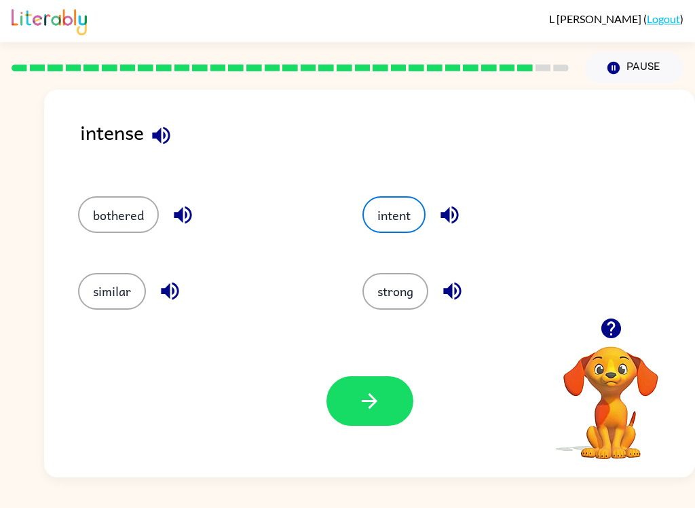
click at [357, 407] on button "button" at bounding box center [369, 401] width 87 height 50
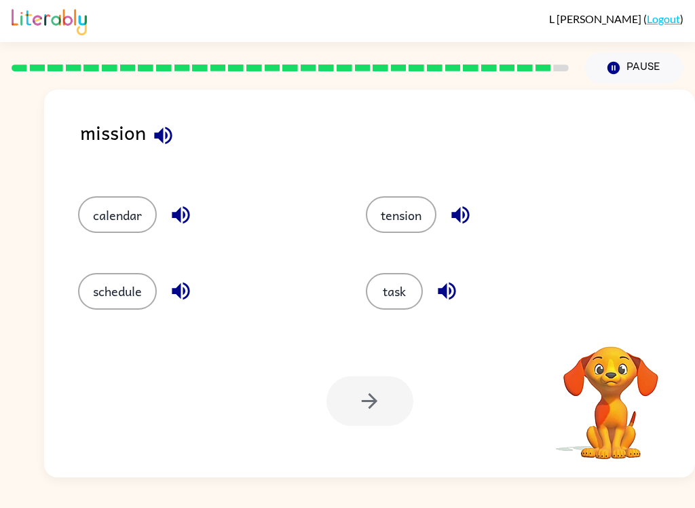
click at [165, 143] on icon "button" at bounding box center [163, 136] width 24 height 24
click at [170, 145] on icon "button" at bounding box center [163, 136] width 24 height 24
click at [174, 214] on icon "button" at bounding box center [181, 215] width 18 height 18
click at [184, 297] on icon "button" at bounding box center [181, 291] width 24 height 24
click at [469, 225] on icon "button" at bounding box center [461, 215] width 24 height 24
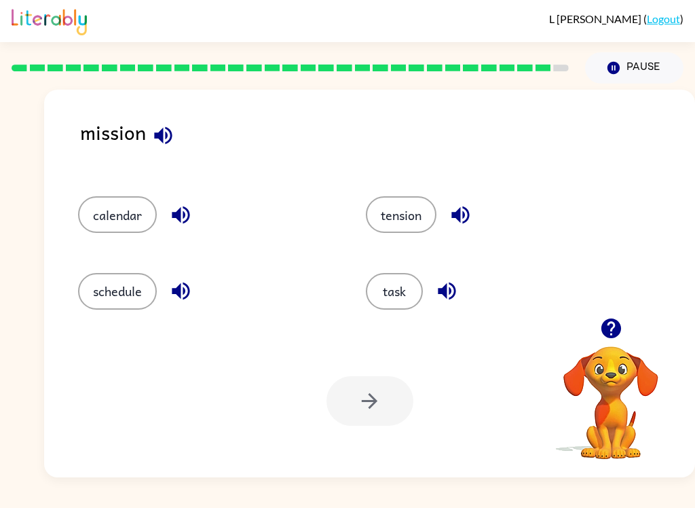
click at [458, 290] on icon "button" at bounding box center [447, 291] width 24 height 24
click at [407, 221] on button "tension" at bounding box center [401, 214] width 71 height 37
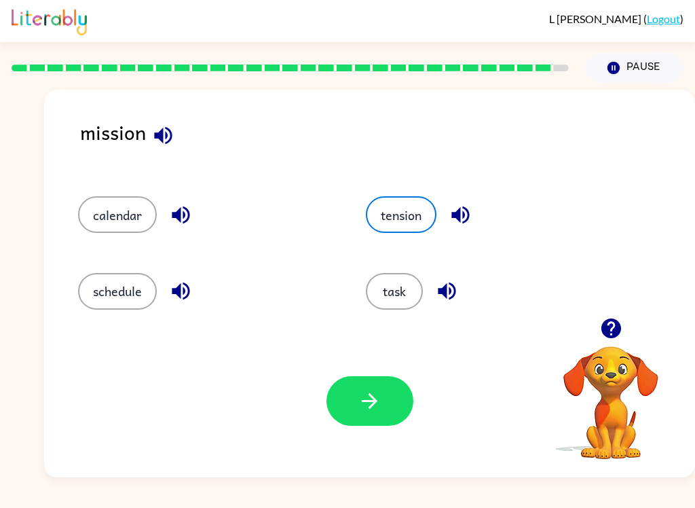
click at [396, 286] on button "task" at bounding box center [394, 291] width 57 height 37
click at [348, 400] on button "button" at bounding box center [369, 401] width 87 height 50
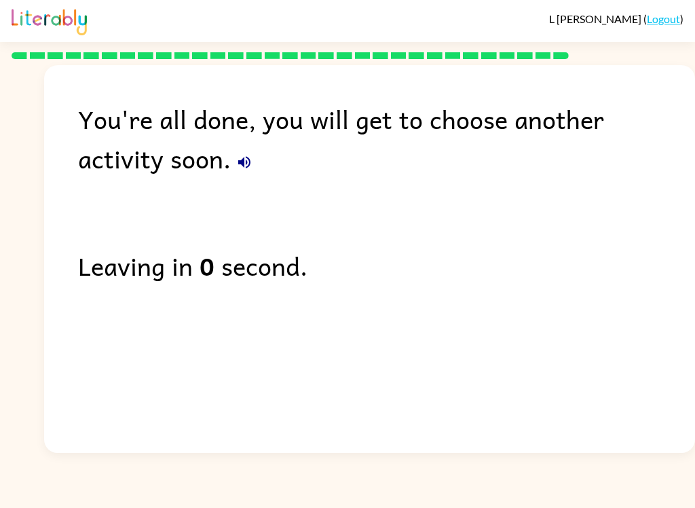
click at [238, 162] on icon "button" at bounding box center [244, 162] width 12 height 12
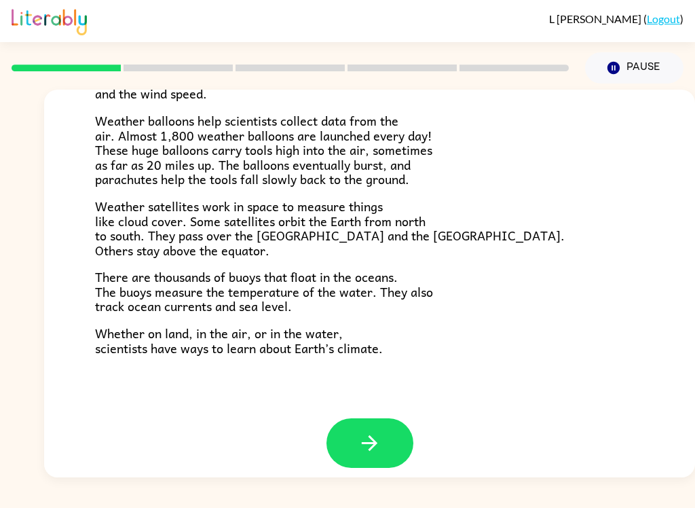
scroll to position [367, 0]
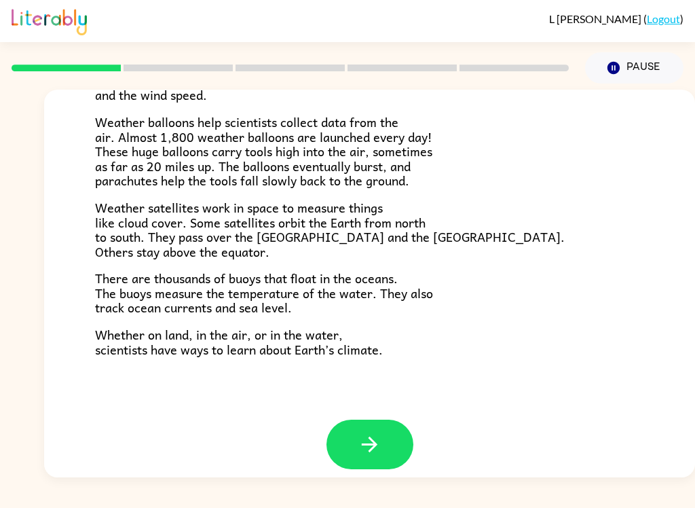
click at [390, 429] on button "button" at bounding box center [369, 444] width 87 height 50
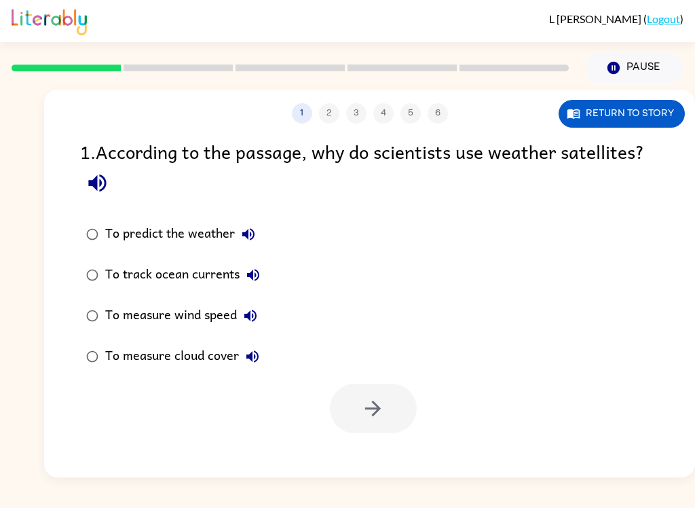
scroll to position [0, 0]
click at [192, 178] on div "1 . According to the passage, why do scientists use weather satellites?" at bounding box center [369, 168] width 579 height 63
click at [635, 59] on button "Pause Pause" at bounding box center [634, 67] width 98 height 31
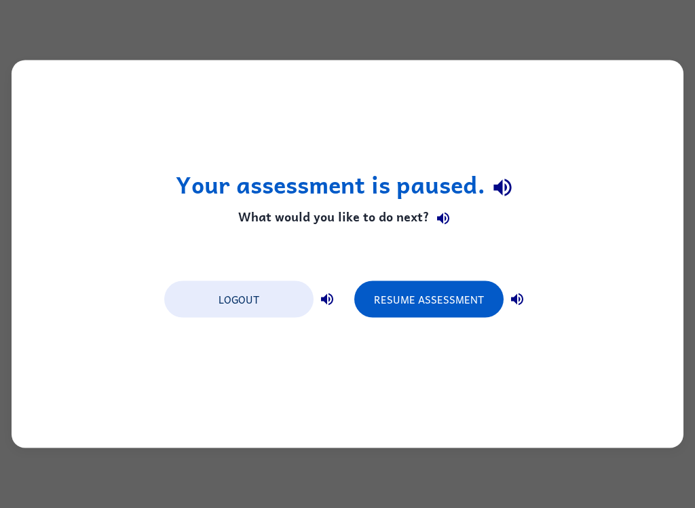
click at [276, 299] on button "Logout" at bounding box center [238, 299] width 149 height 37
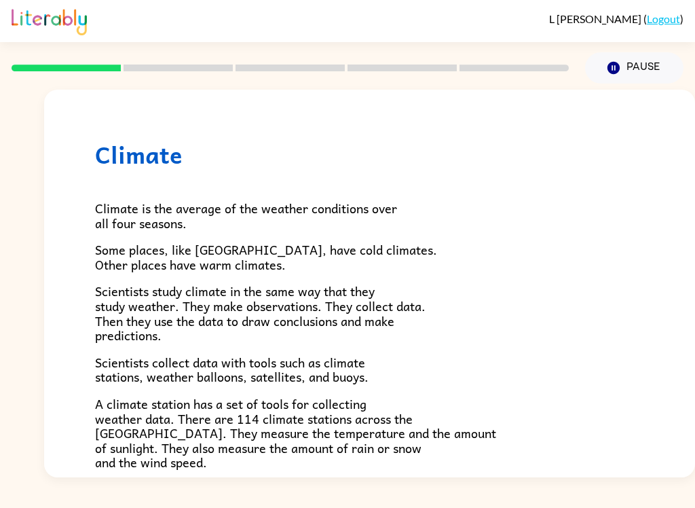
click at [630, 64] on button "Pause Pause" at bounding box center [634, 67] width 98 height 31
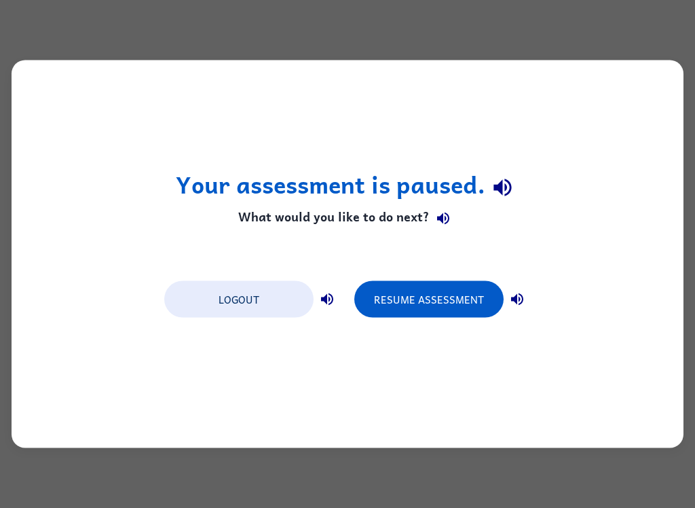
click at [249, 301] on button "Logout" at bounding box center [238, 299] width 149 height 37
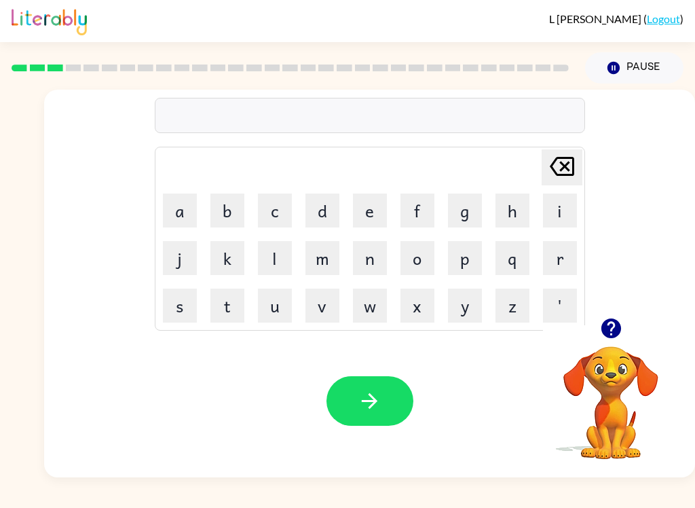
click at [331, 258] on button "m" at bounding box center [322, 258] width 34 height 34
click at [175, 208] on button "a" at bounding box center [180, 210] width 34 height 34
click at [637, 62] on button "Pause Pause" at bounding box center [634, 67] width 98 height 31
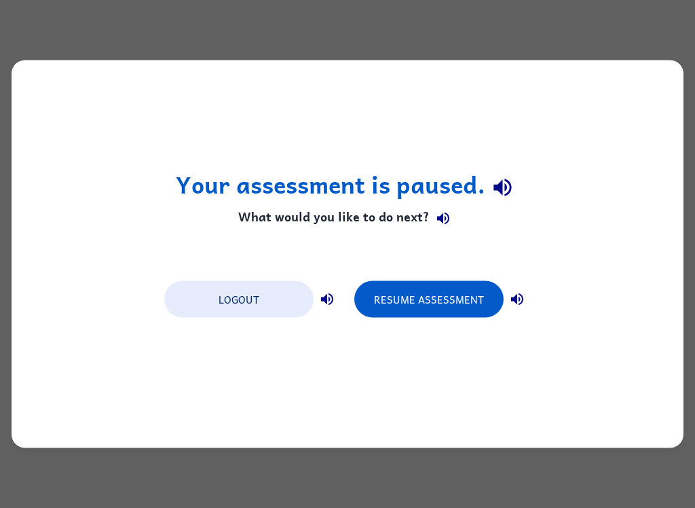
click at [234, 291] on button "Logout" at bounding box center [238, 299] width 149 height 37
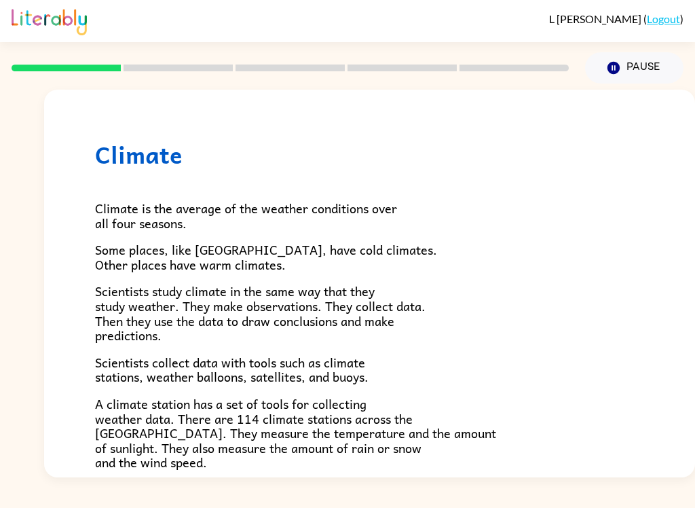
click at [77, 206] on div "Climate Climate is the average of the weather conditions over all four seasons.…" at bounding box center [369, 438] width 651 height 697
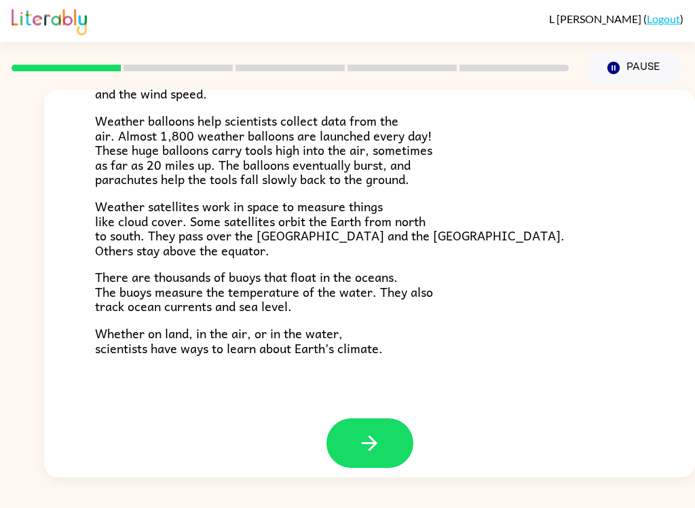
scroll to position [367, 0]
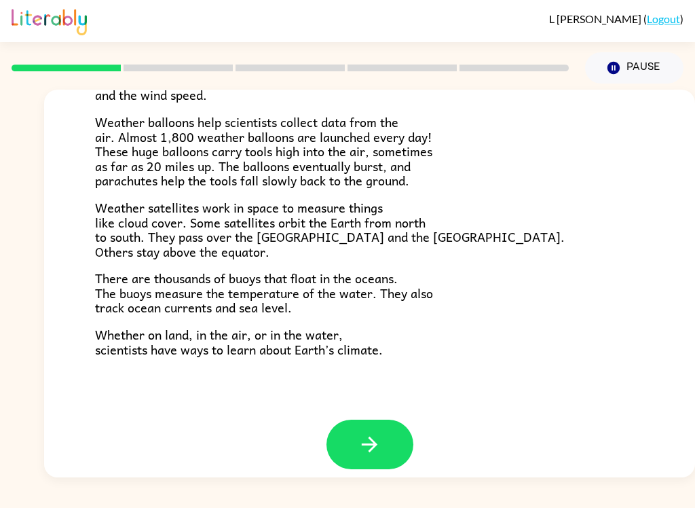
click at [373, 419] on button "button" at bounding box center [369, 444] width 87 height 50
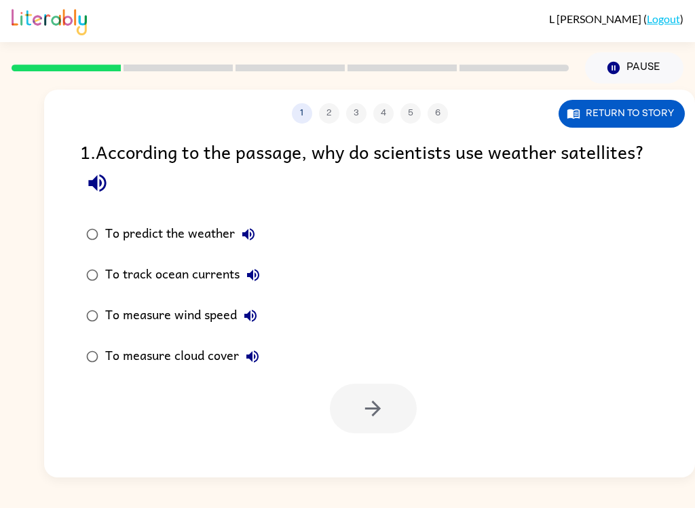
scroll to position [0, 0]
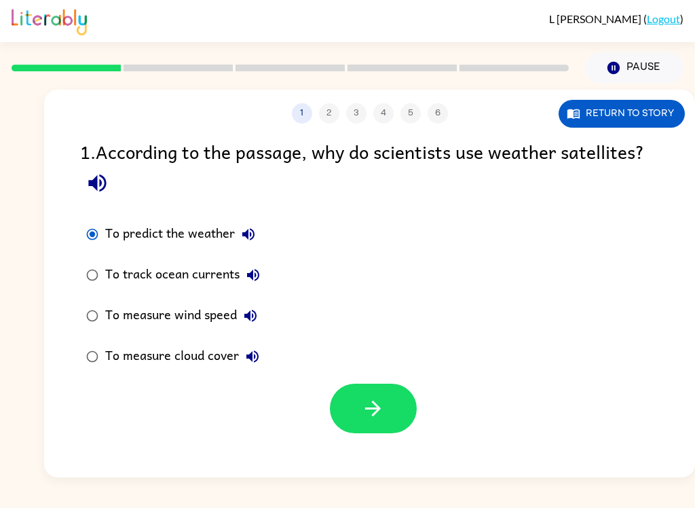
click at [391, 412] on button "button" at bounding box center [373, 408] width 87 height 50
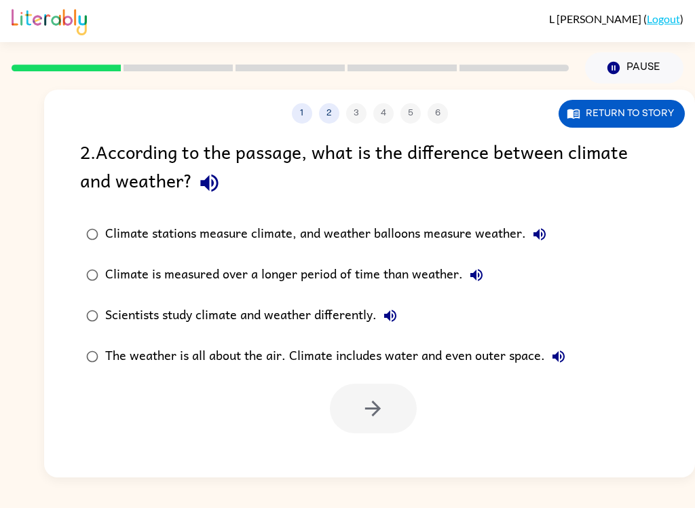
click at [288, 500] on div "[PERSON_NAME] ( Logout ) Pause Pause 1 2 3 4 5 6 Return to story 2 . According …" at bounding box center [347, 254] width 695 height 508
click at [368, 319] on div "Scientists study climate and weather differently." at bounding box center [254, 315] width 299 height 27
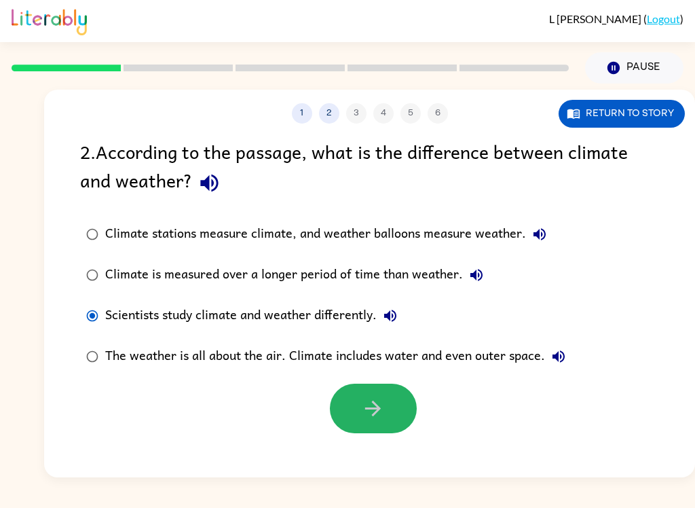
click at [371, 416] on icon "button" at bounding box center [373, 408] width 24 height 24
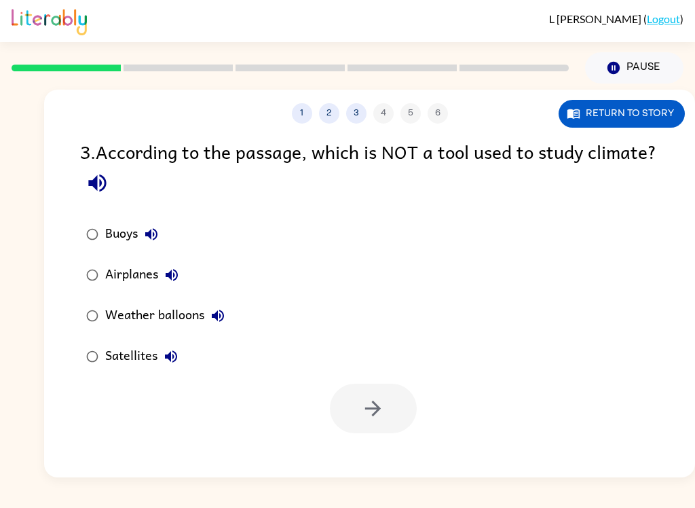
click at [134, 275] on div "Airplanes" at bounding box center [145, 274] width 80 height 27
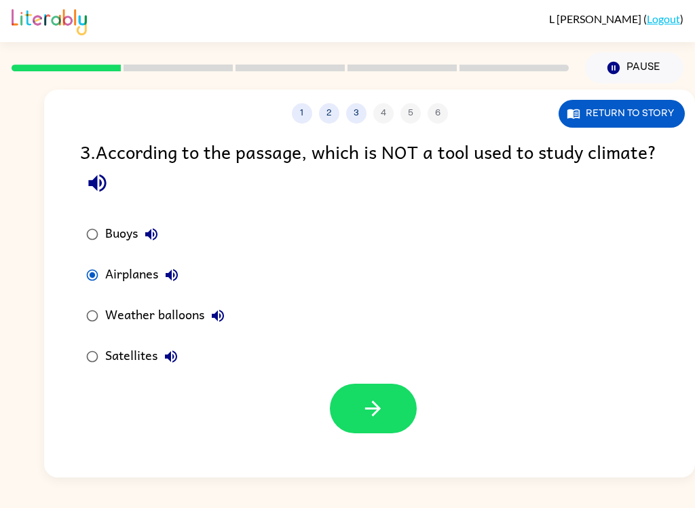
click at [379, 402] on icon "button" at bounding box center [373, 408] width 24 height 24
